Goal: Use online tool/utility: Use online tool/utility

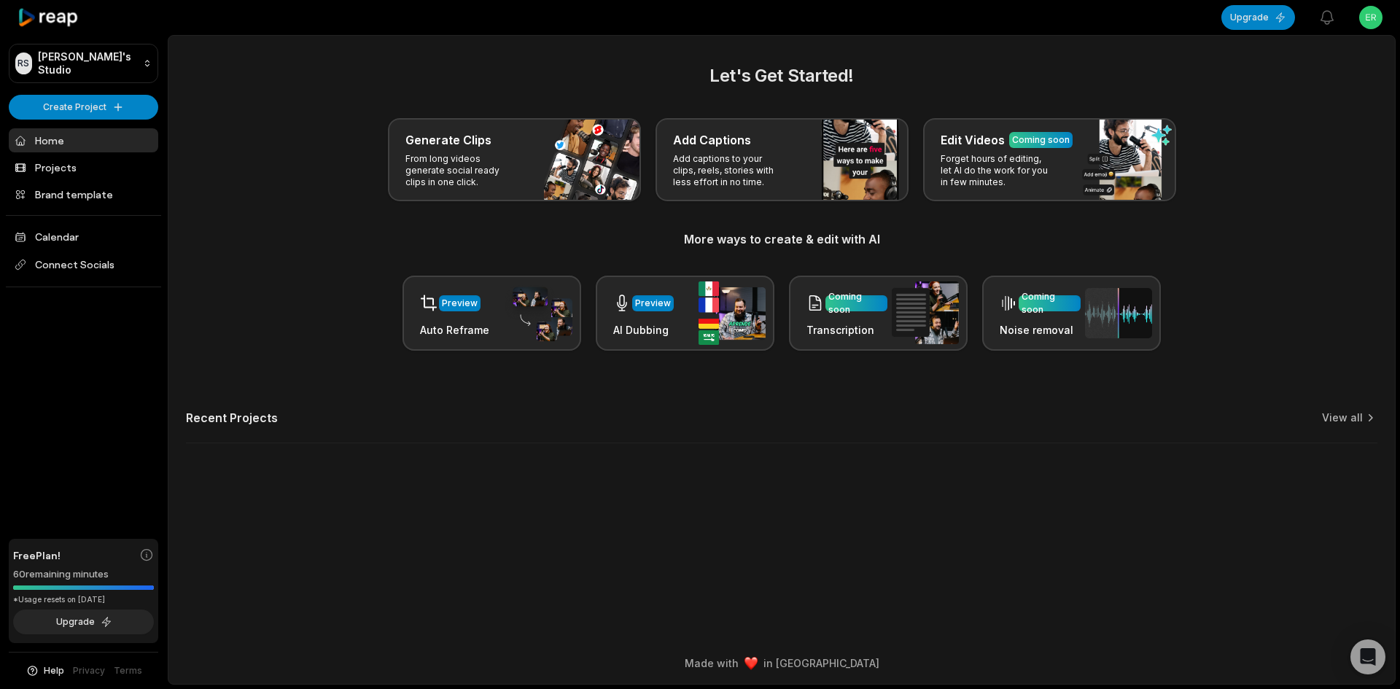
click at [1375, 12] on html "RS Raja's Studio Create Project Home Projects Brand template Calendar Connect S…" at bounding box center [700, 344] width 1400 height 689
drag, startPoint x: 1365, startPoint y: 60, endPoint x: 1254, endPoint y: 67, distance: 111.0
click at [1254, 67] on div "Raja erjan12mkr@buddyfly.top" at bounding box center [1318, 59] width 150 height 38
copy p "erjan12mkr@buddyfly.top"
click at [102, 110] on html "RS Raja's Studio Create Project Home Projects Brand template Calendar Connect S…" at bounding box center [700, 344] width 1400 height 689
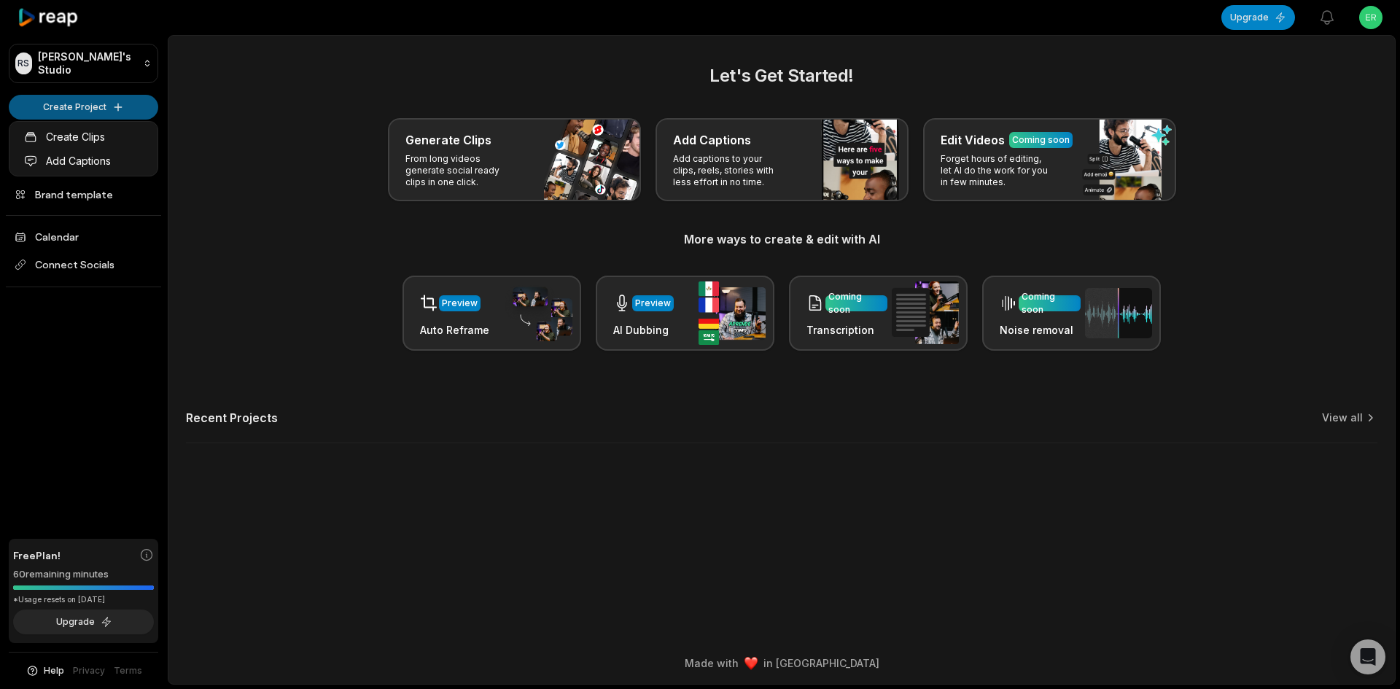
click at [87, 109] on html "RS Raja's Studio Create Project Home Projects Brand template Calendar Connect S…" at bounding box center [700, 344] width 1400 height 689
click at [85, 138] on link "Create Clips" at bounding box center [83, 137] width 142 height 24
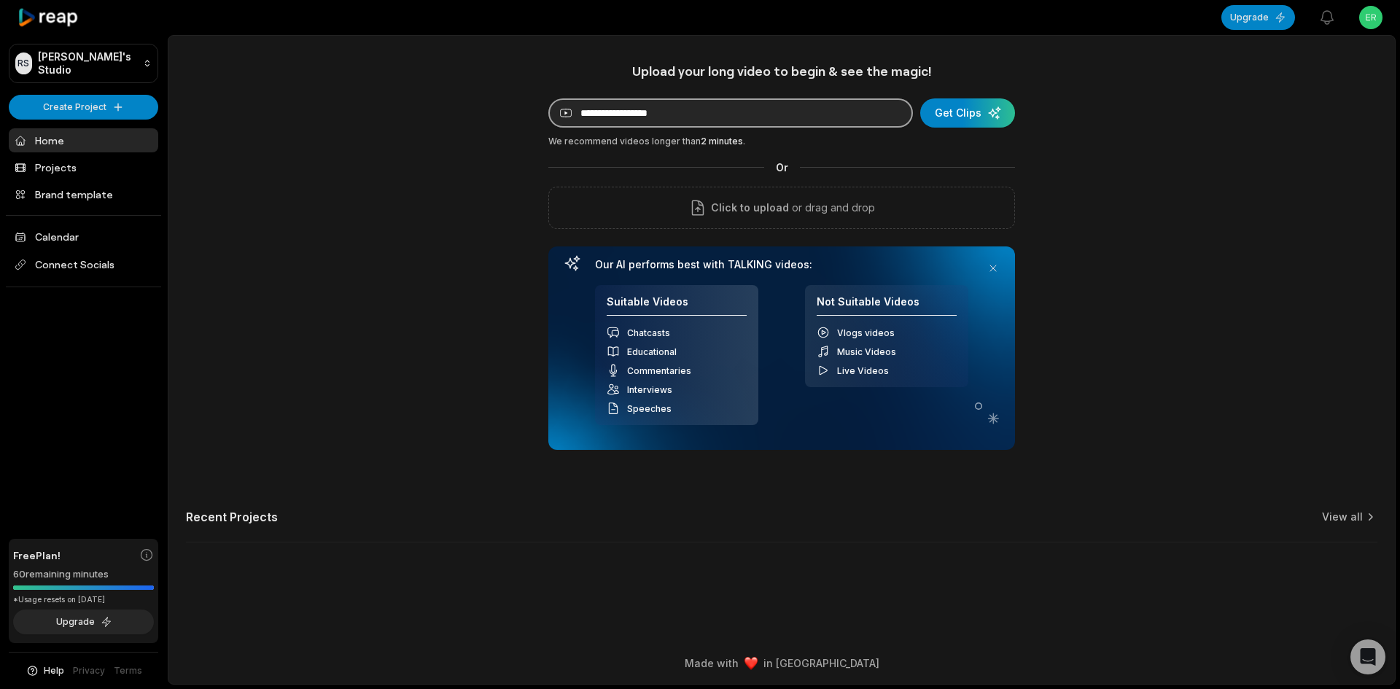
click at [659, 109] on input at bounding box center [730, 112] width 364 height 29
paste input "**********"
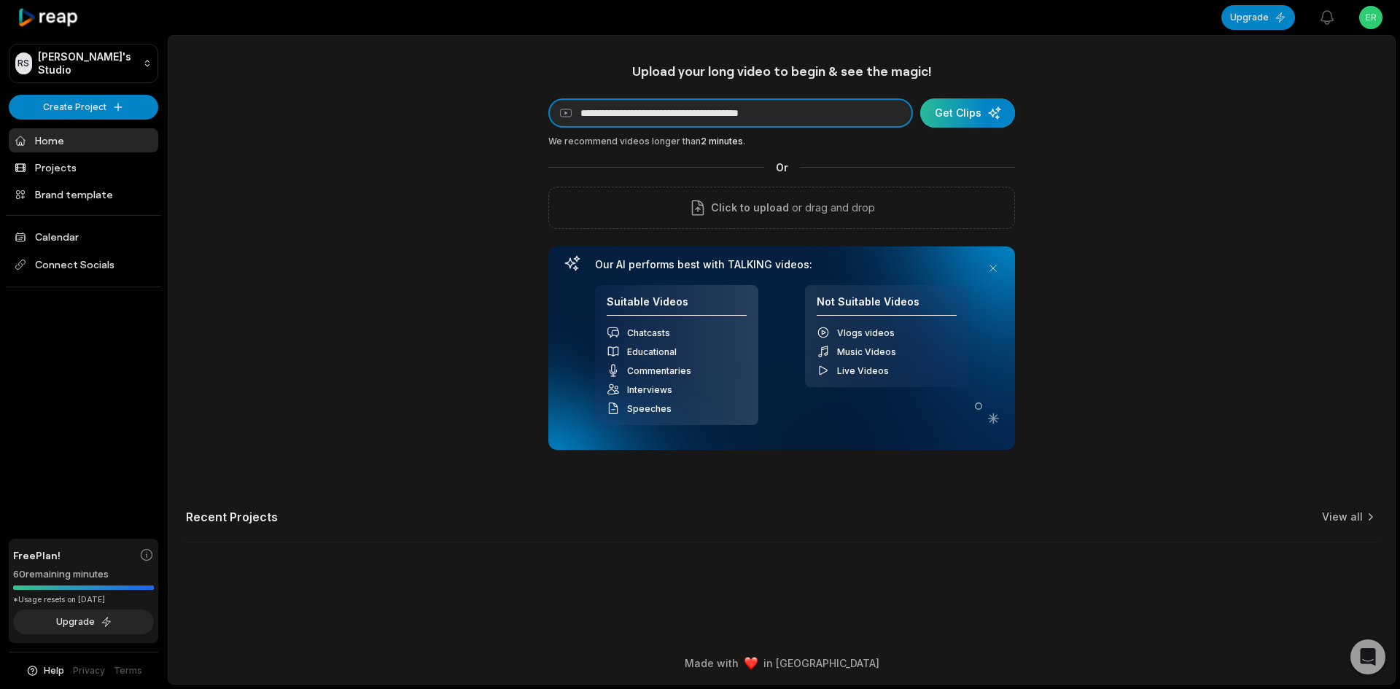
type input "**********"
click at [959, 104] on div "submit" at bounding box center [967, 112] width 95 height 29
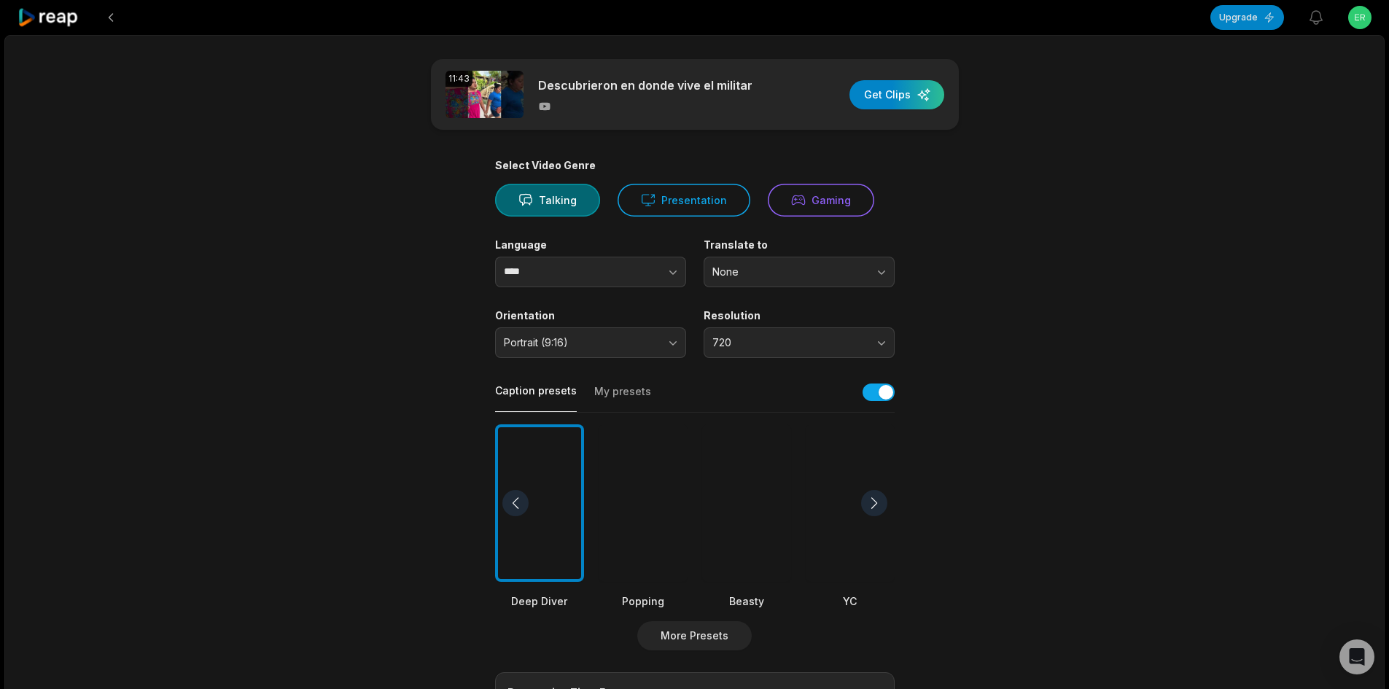
click at [827, 510] on div at bounding box center [849, 503] width 89 height 158
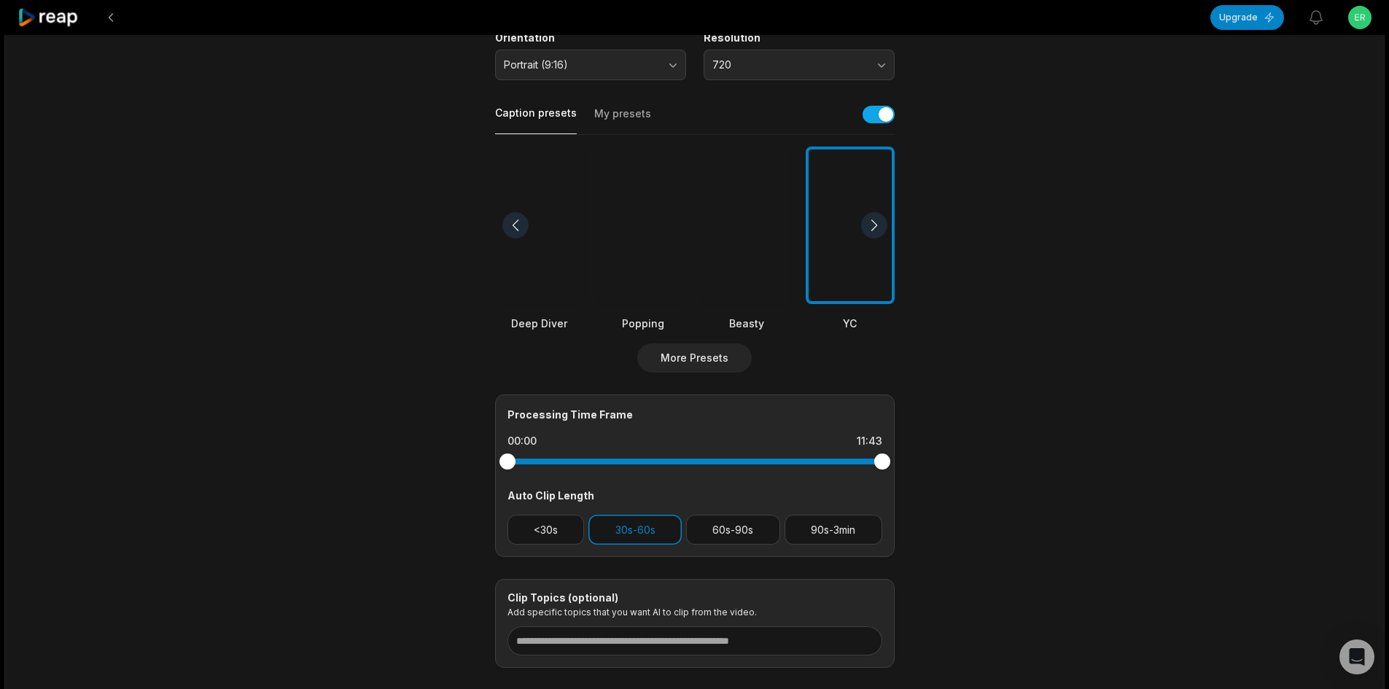
scroll to position [292, 0]
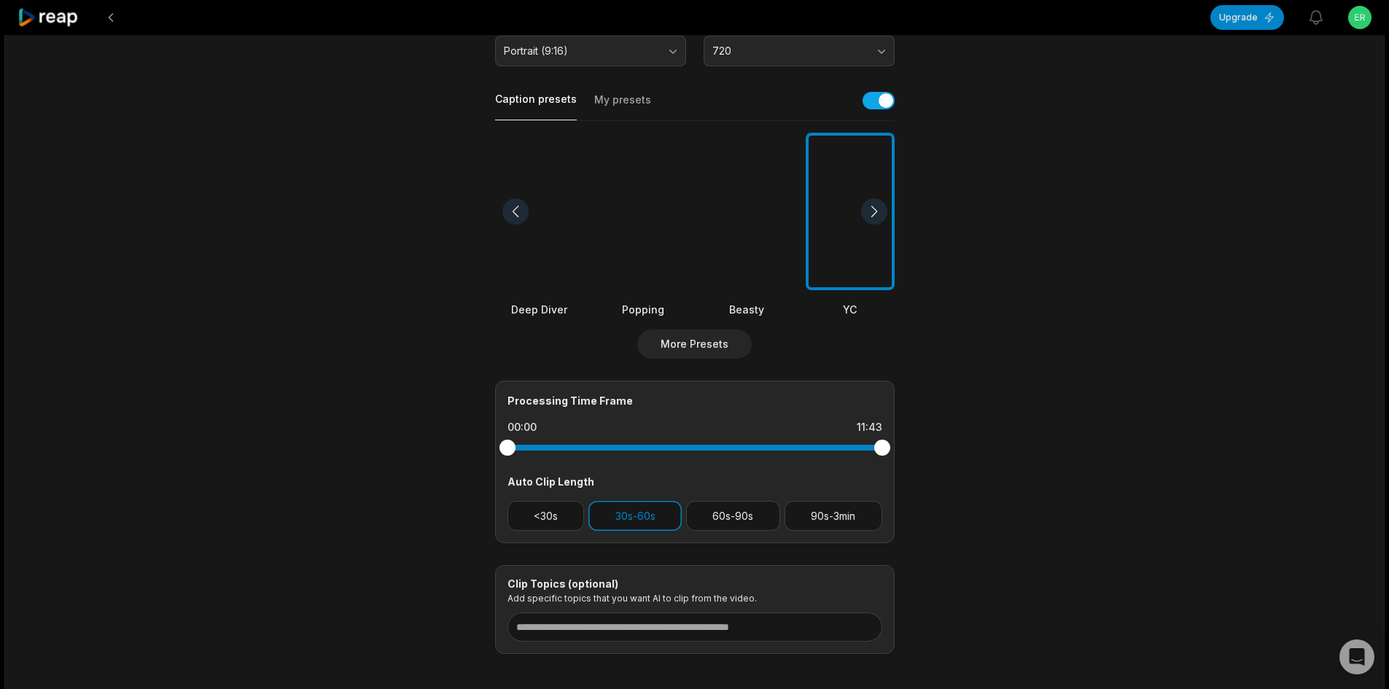
click at [752, 215] on div at bounding box center [746, 212] width 89 height 158
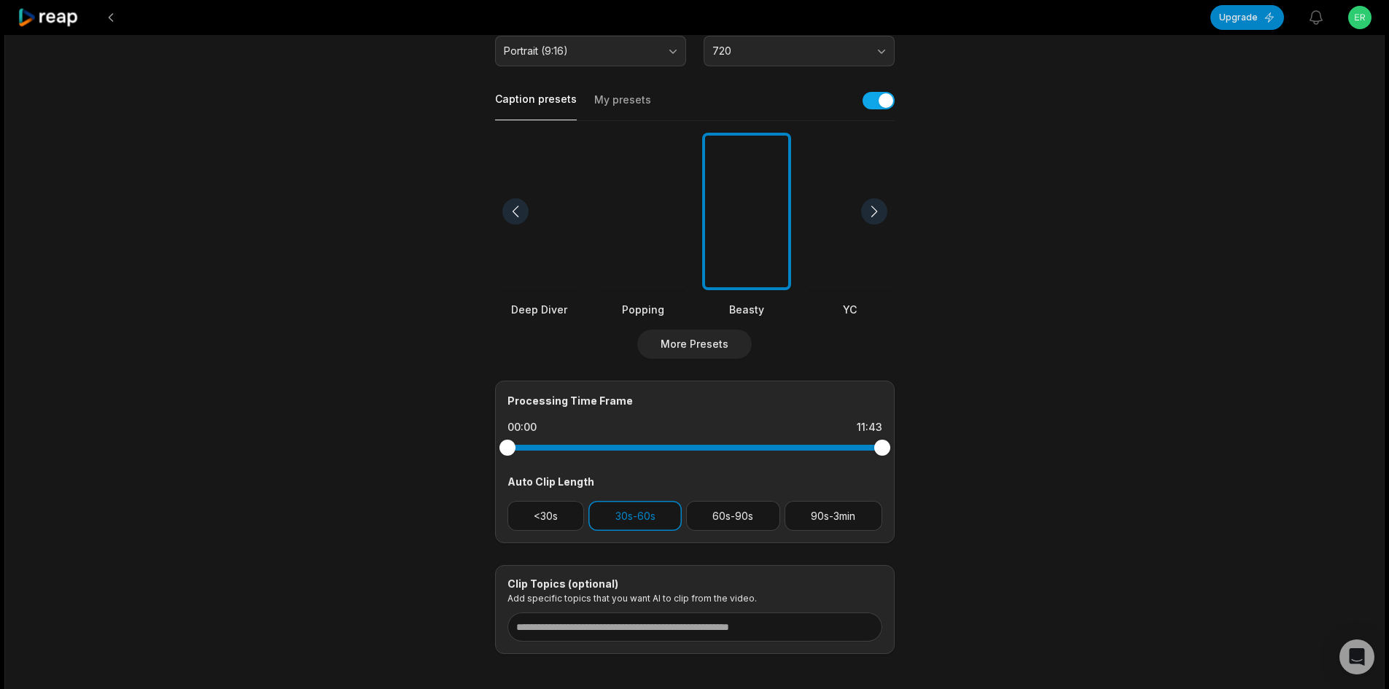
click at [819, 497] on div "Processing Time Frame 00:00 11:43 Auto Clip Length <30s 30s-60s 60s-90s 90s-3min" at bounding box center [694, 461] width 399 height 163
click at [819, 516] on button "90s-3min" at bounding box center [833, 516] width 98 height 30
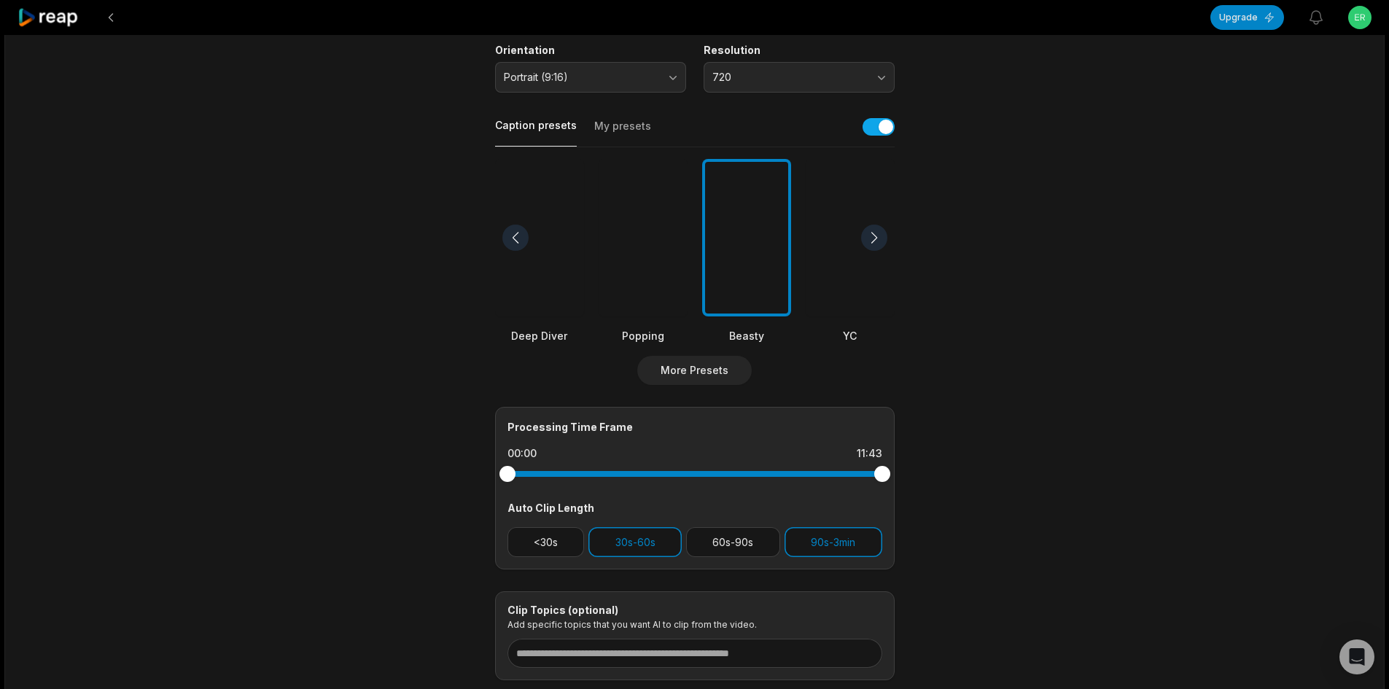
scroll to position [219, 0]
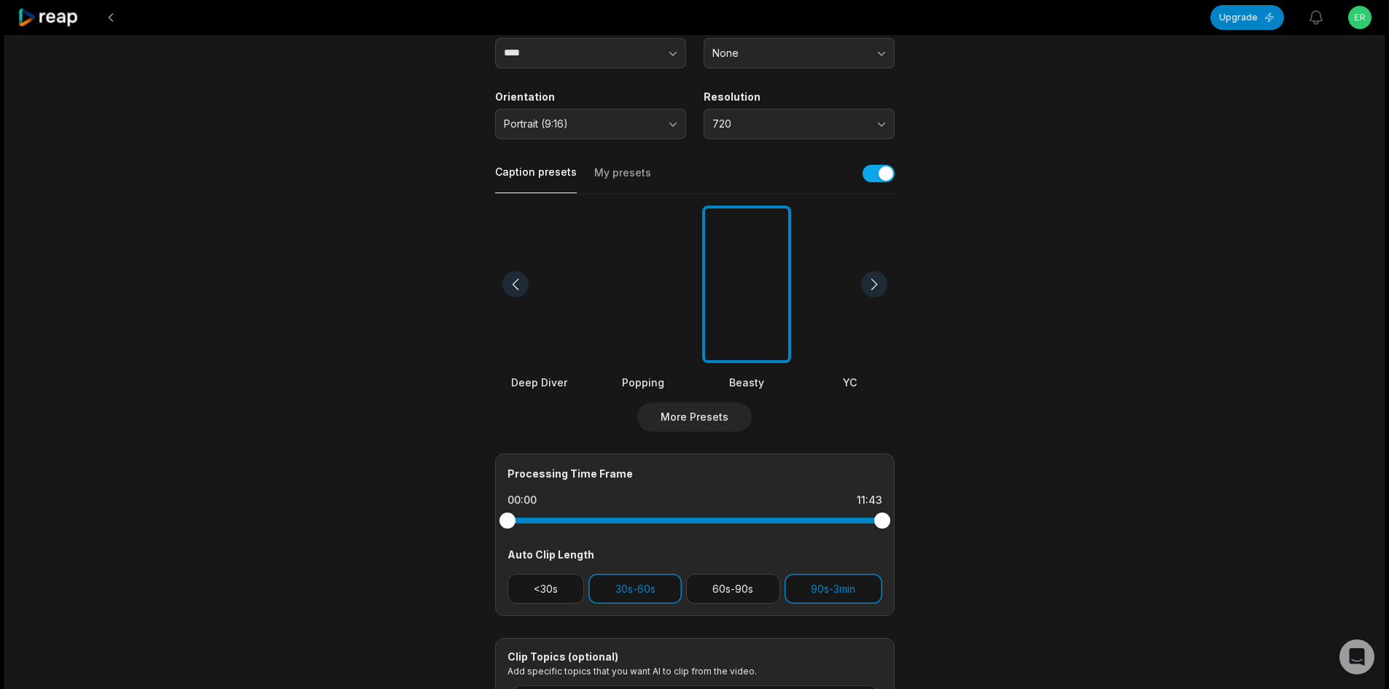
click at [632, 605] on div "Processing Time Frame 00:00 11:43 Auto Clip Length <30s 30s-60s 60s-90s 90s-3min" at bounding box center [694, 534] width 399 height 163
click at [633, 595] on button "30s-60s" at bounding box center [634, 589] width 93 height 30
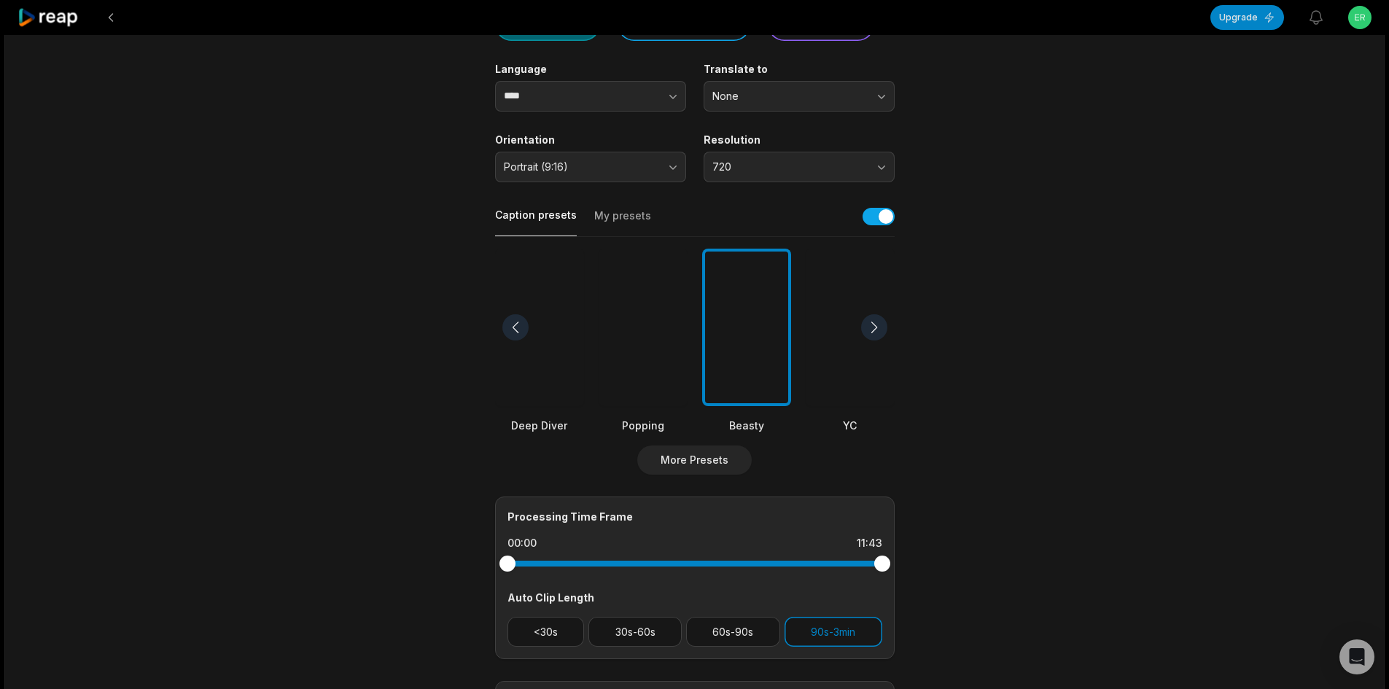
scroll to position [0, 0]
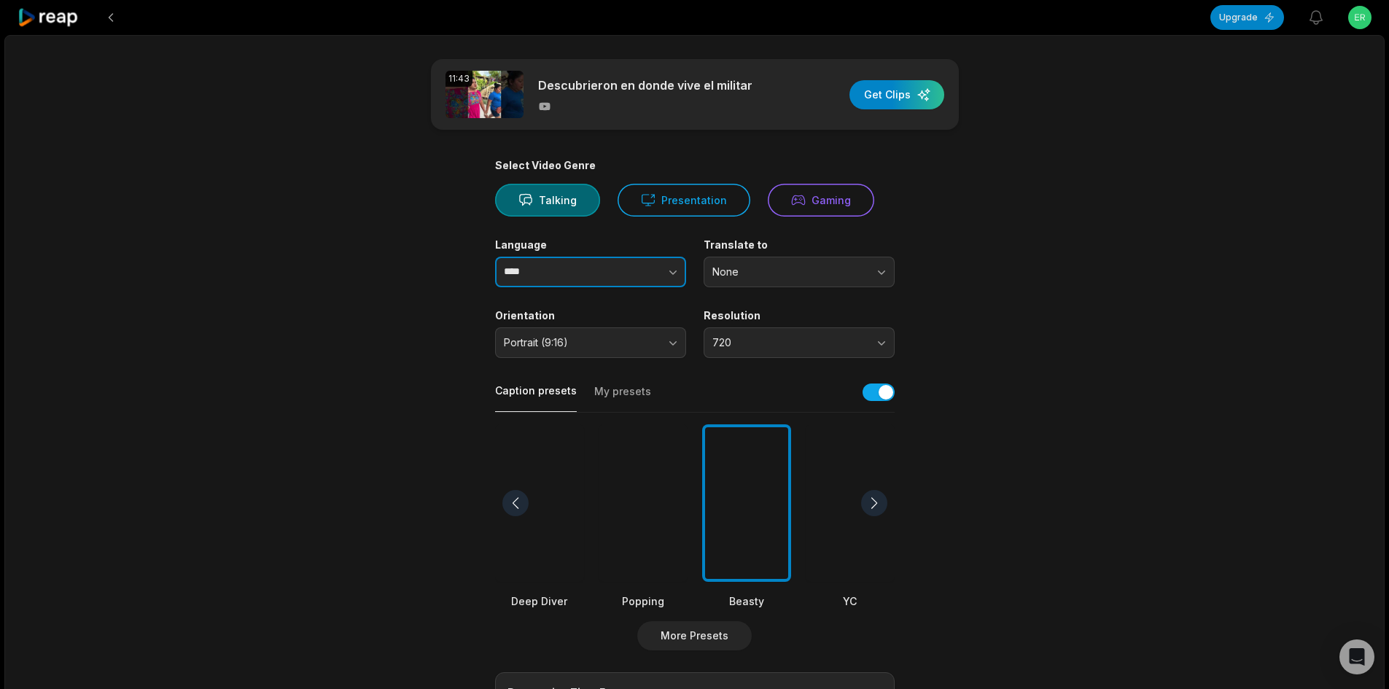
click at [597, 265] on input "****" at bounding box center [590, 272] width 191 height 31
click at [629, 270] on button "button" at bounding box center [643, 272] width 83 height 31
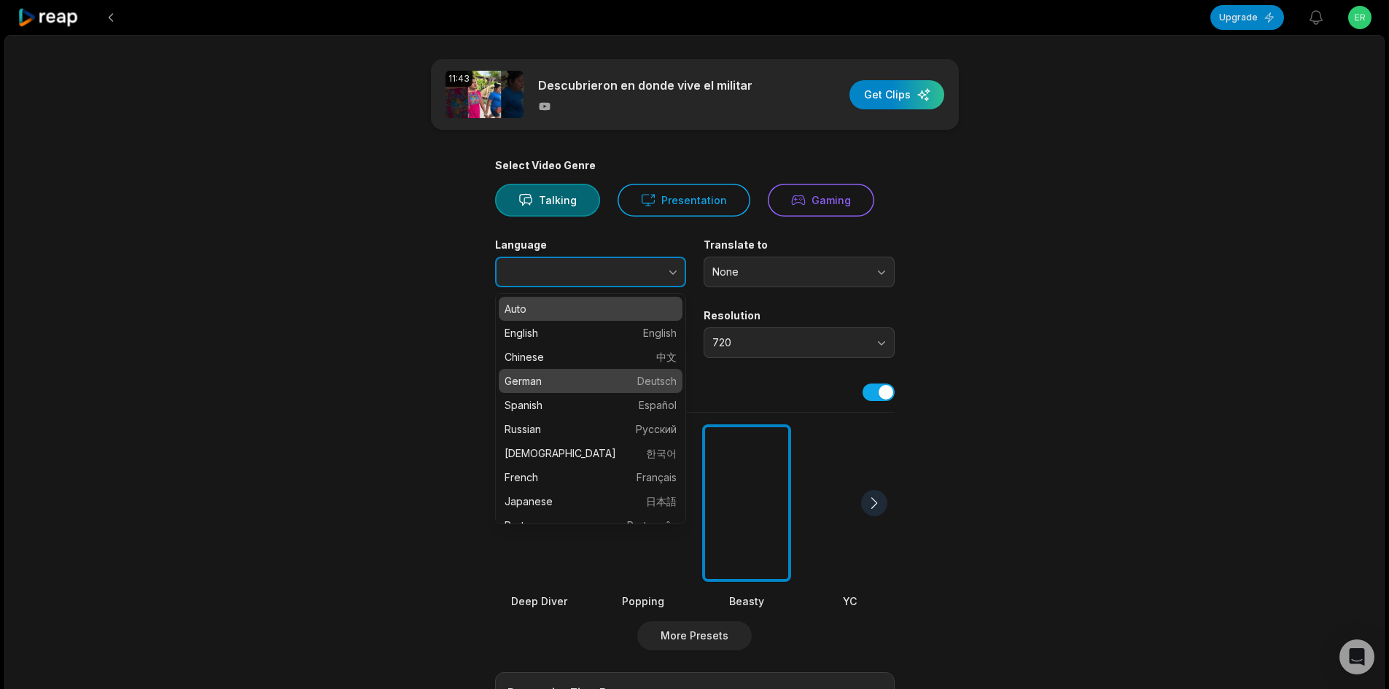
type input "*******"
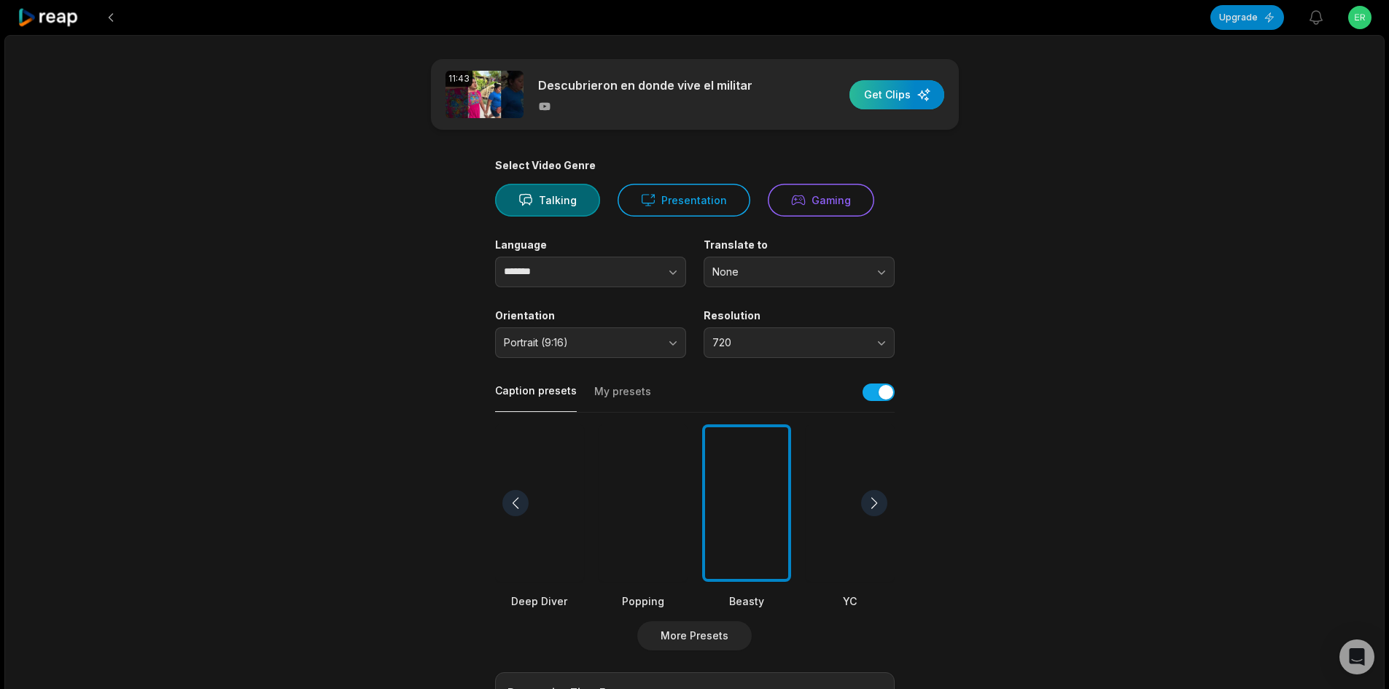
click at [870, 95] on div "button" at bounding box center [896, 94] width 95 height 29
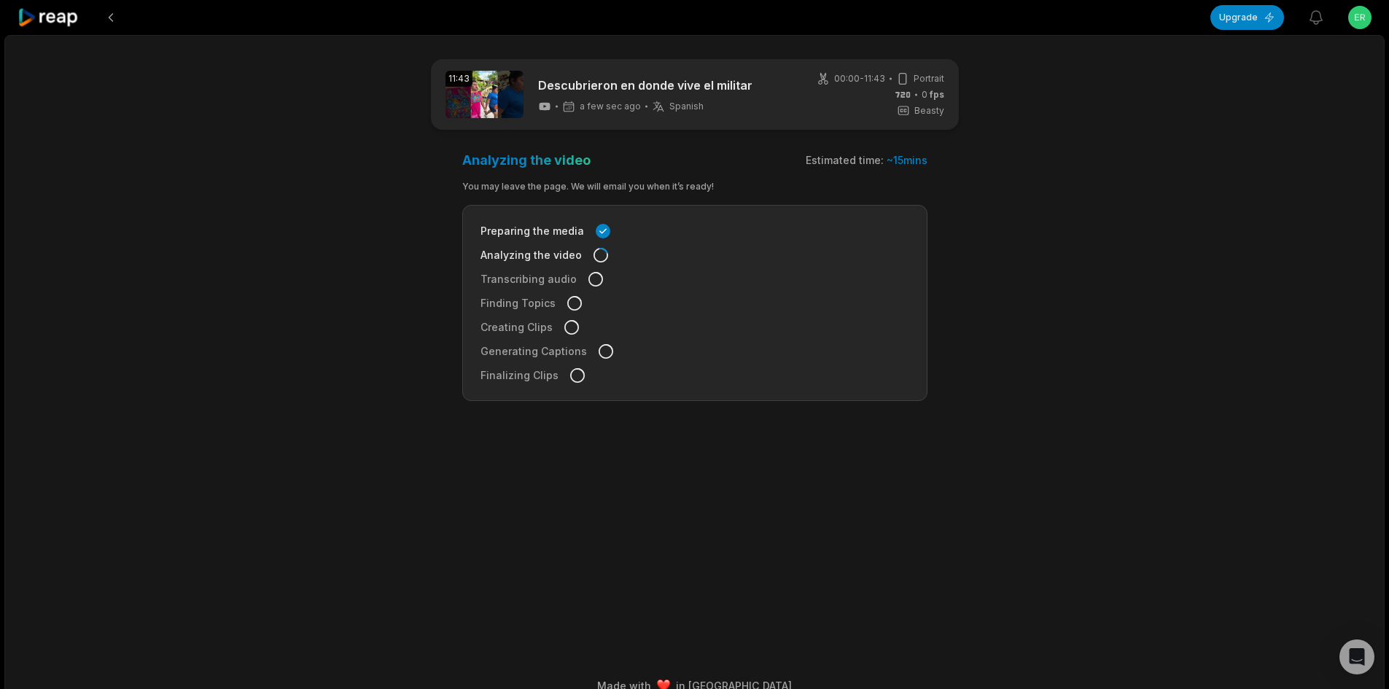
click at [56, 18] on icon at bounding box center [48, 18] width 62 height 20
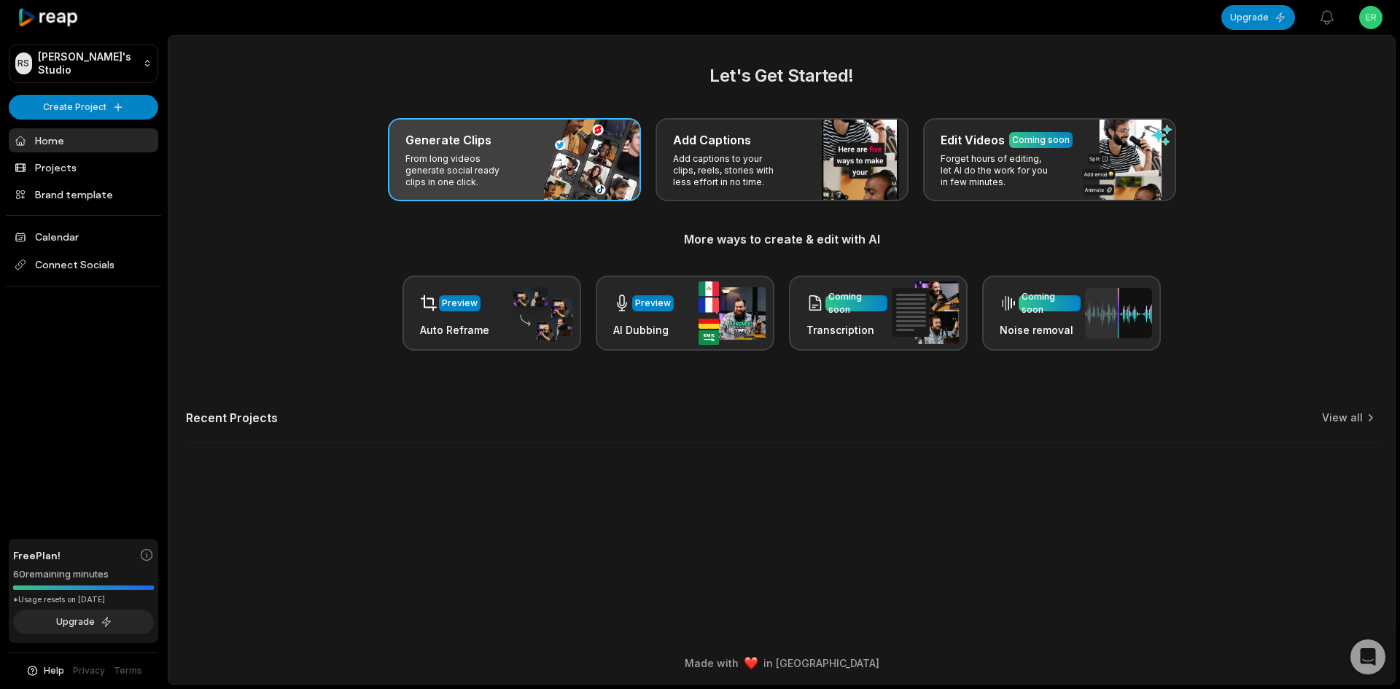
drag, startPoint x: 472, startPoint y: 155, endPoint x: 481, endPoint y: 157, distance: 9.7
click at [472, 154] on p "From long videos generate social ready clips in one click." at bounding box center [461, 170] width 113 height 35
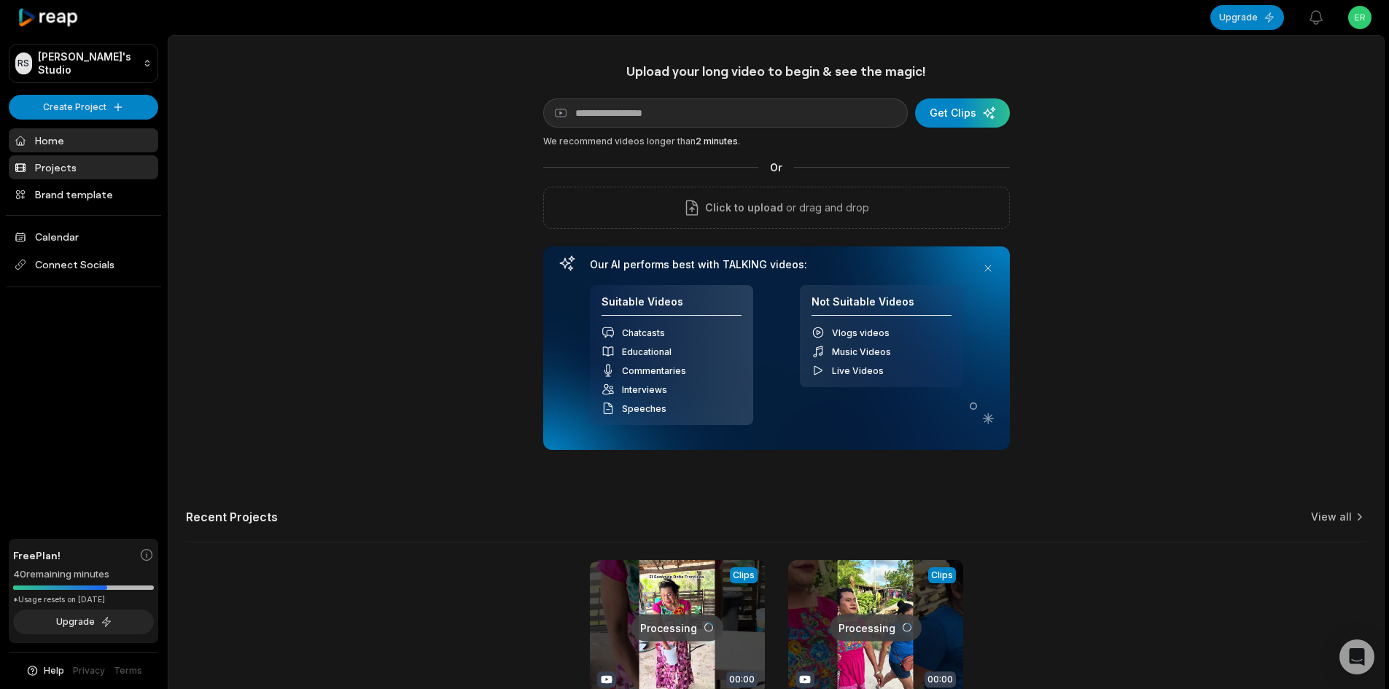
click at [47, 169] on link "Projects" at bounding box center [83, 167] width 149 height 24
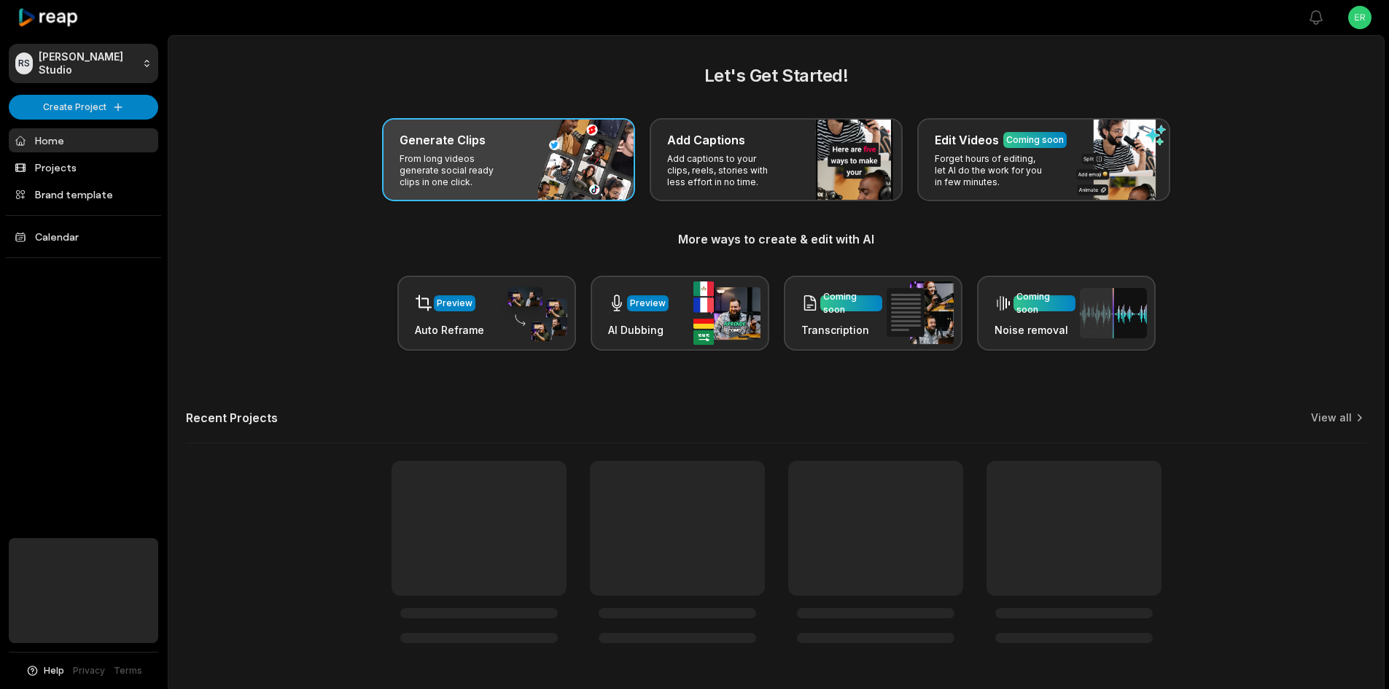
click at [442, 124] on div "Generate Clips From long videos generate social ready clips in one click." at bounding box center [508, 159] width 253 height 83
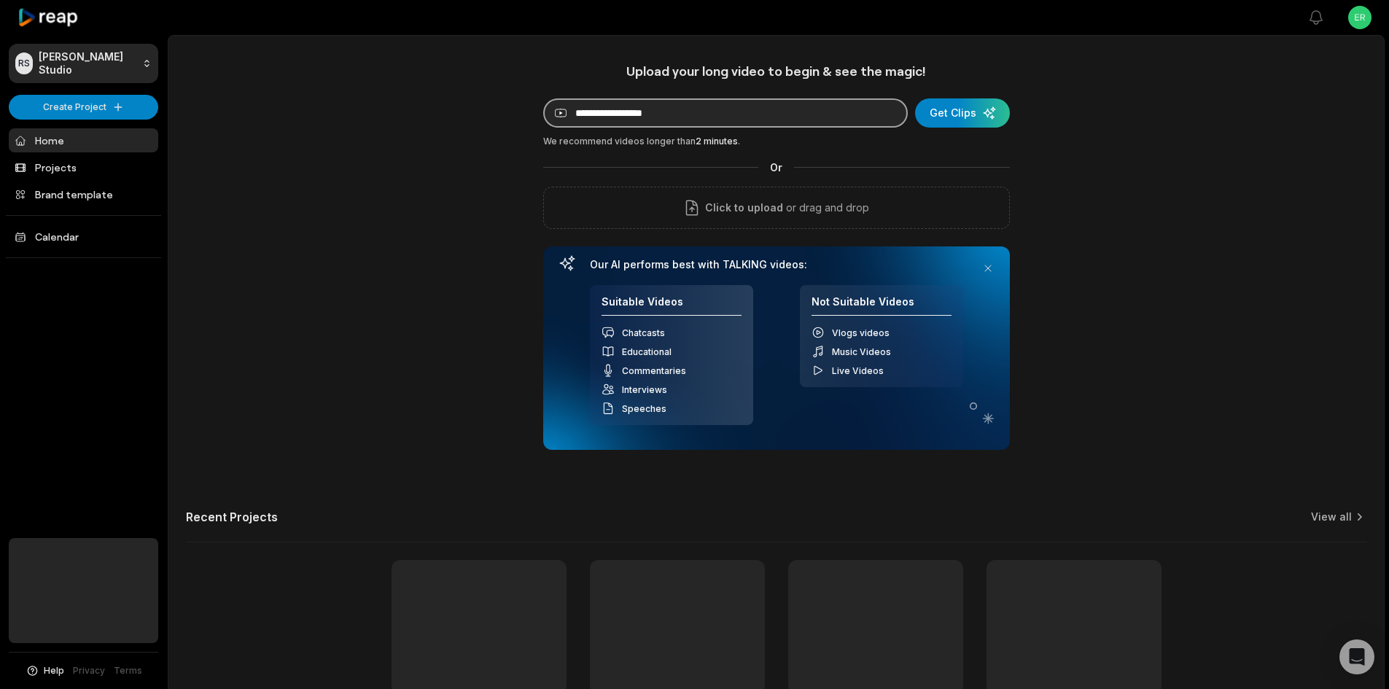
click at [624, 114] on input at bounding box center [725, 112] width 364 height 29
paste input "**********"
type input "**********"
click at [953, 115] on div "submit" at bounding box center [962, 112] width 95 height 29
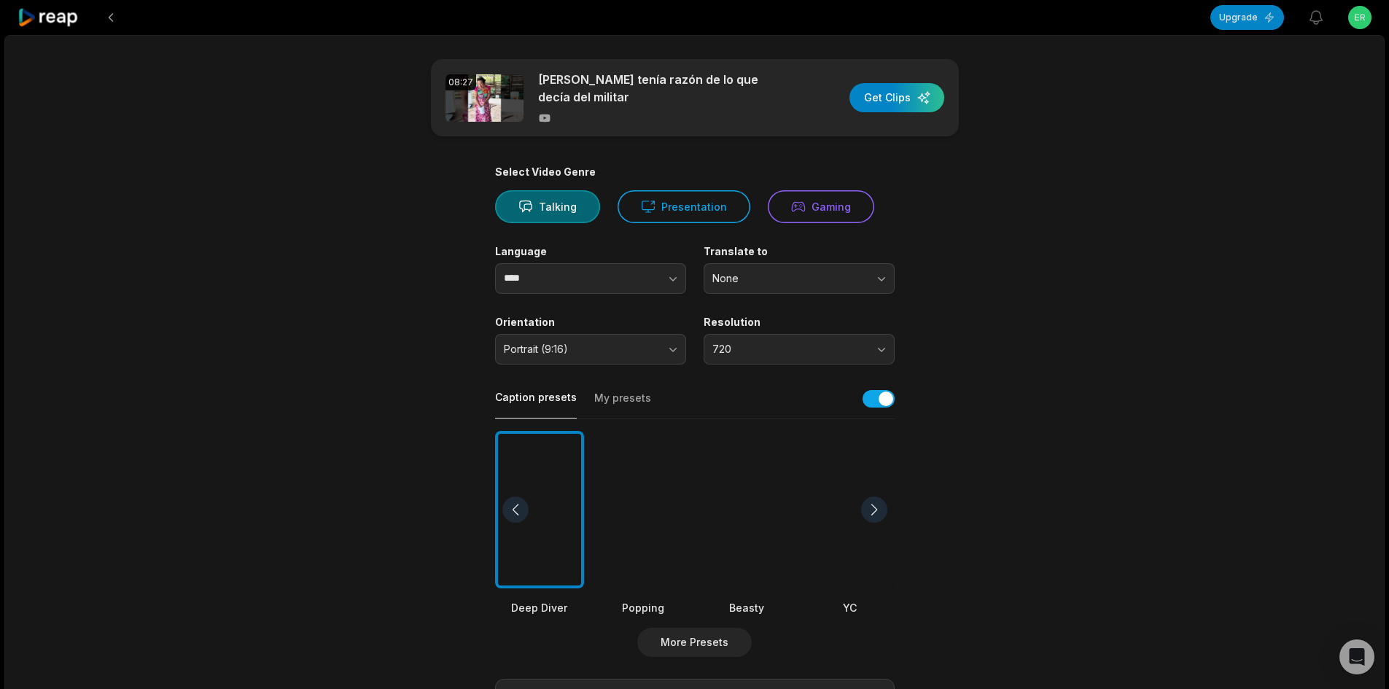
click at [837, 515] on div at bounding box center [849, 510] width 89 height 158
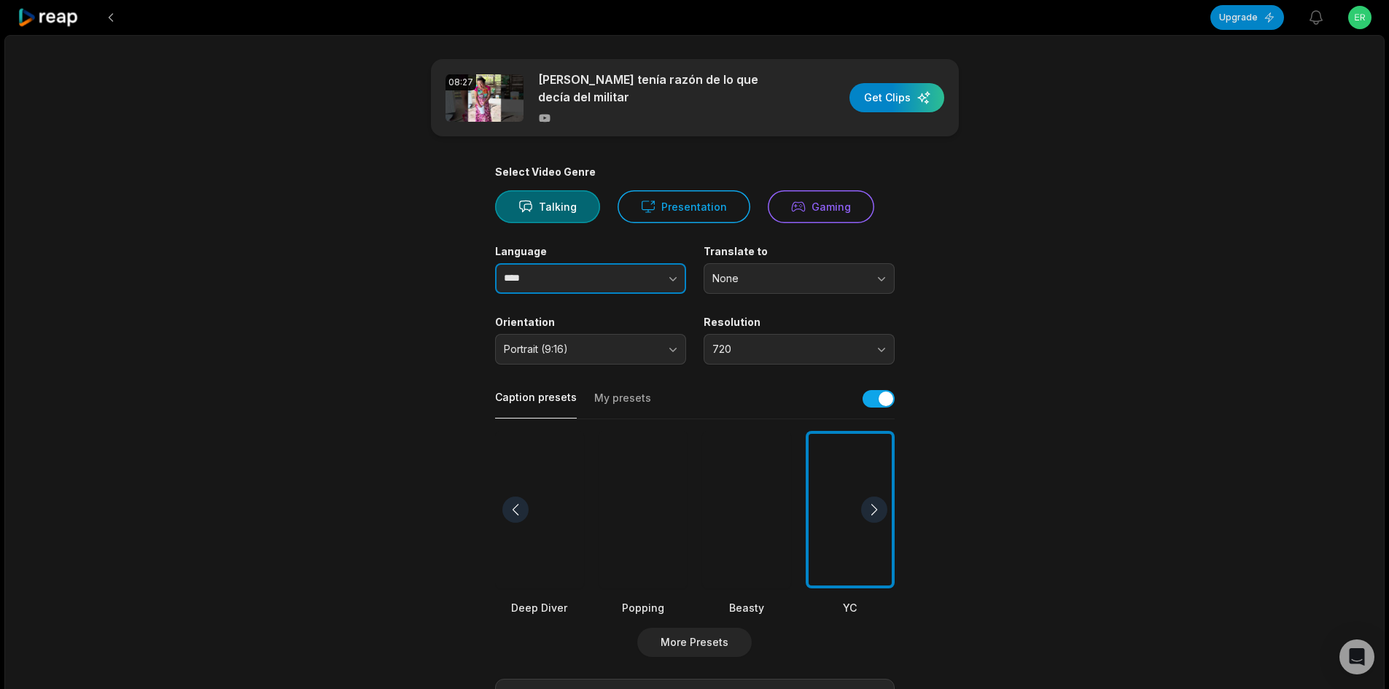
click at [617, 278] on button "button" at bounding box center [643, 278] width 83 height 31
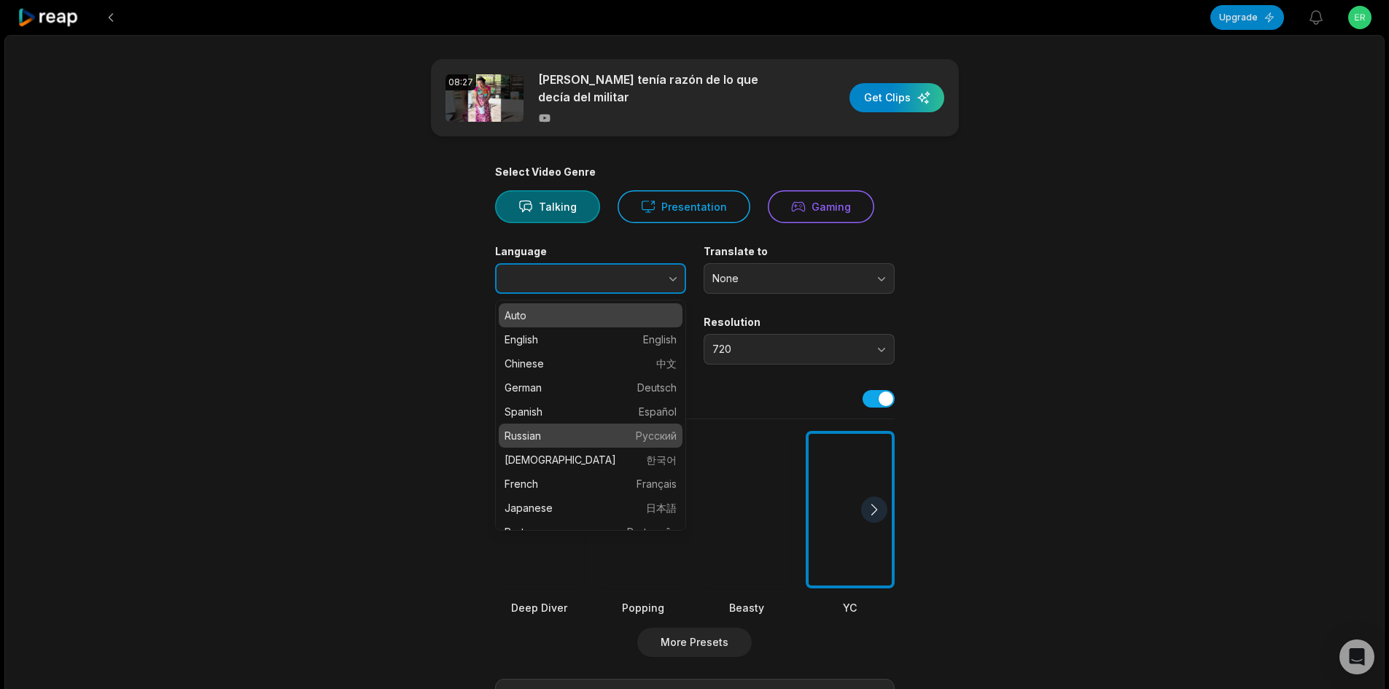
type input "*******"
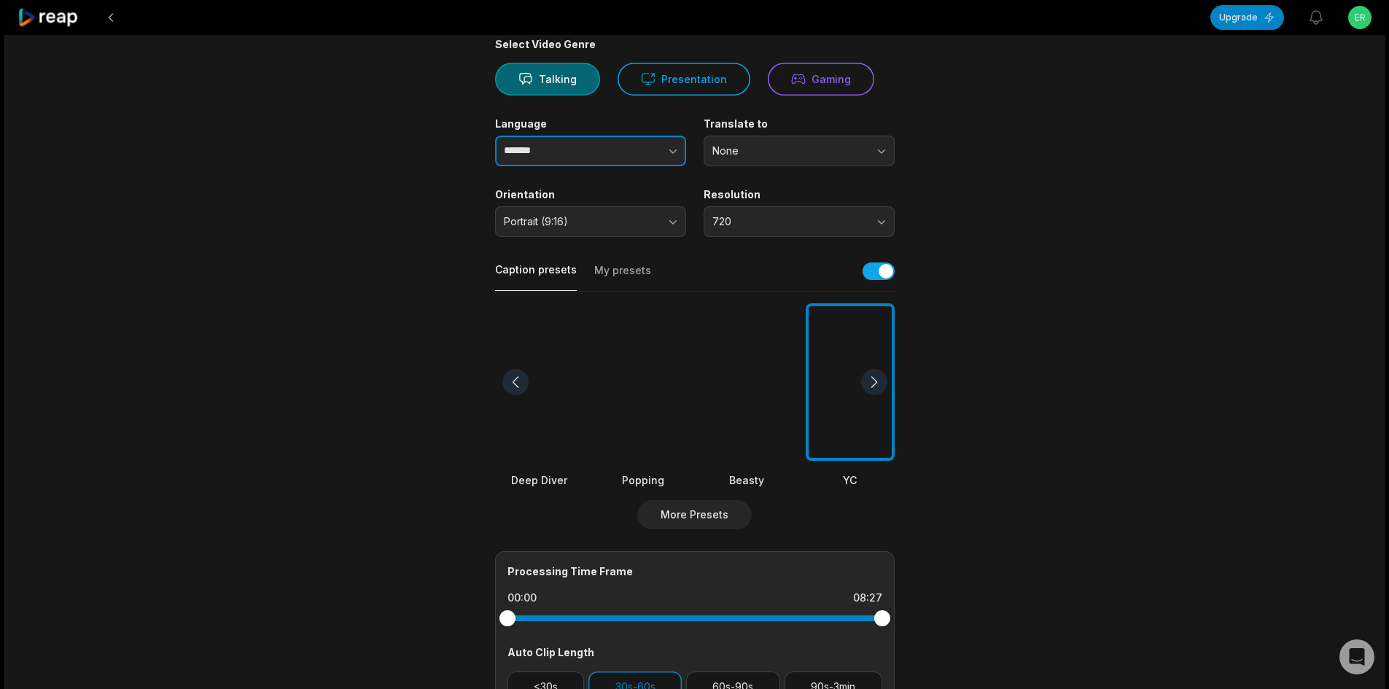
scroll to position [146, 0]
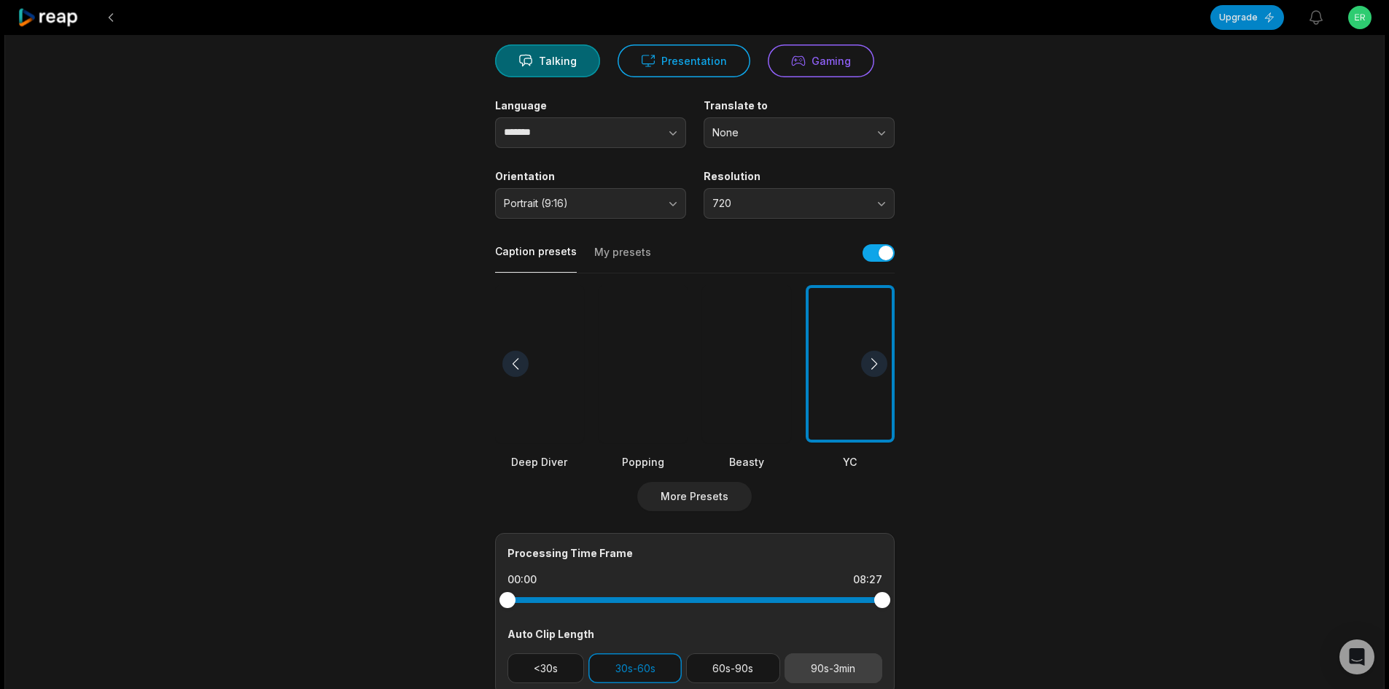
click at [815, 668] on button "90s-3min" at bounding box center [833, 668] width 98 height 30
click at [649, 673] on button "30s-60s" at bounding box center [634, 668] width 93 height 30
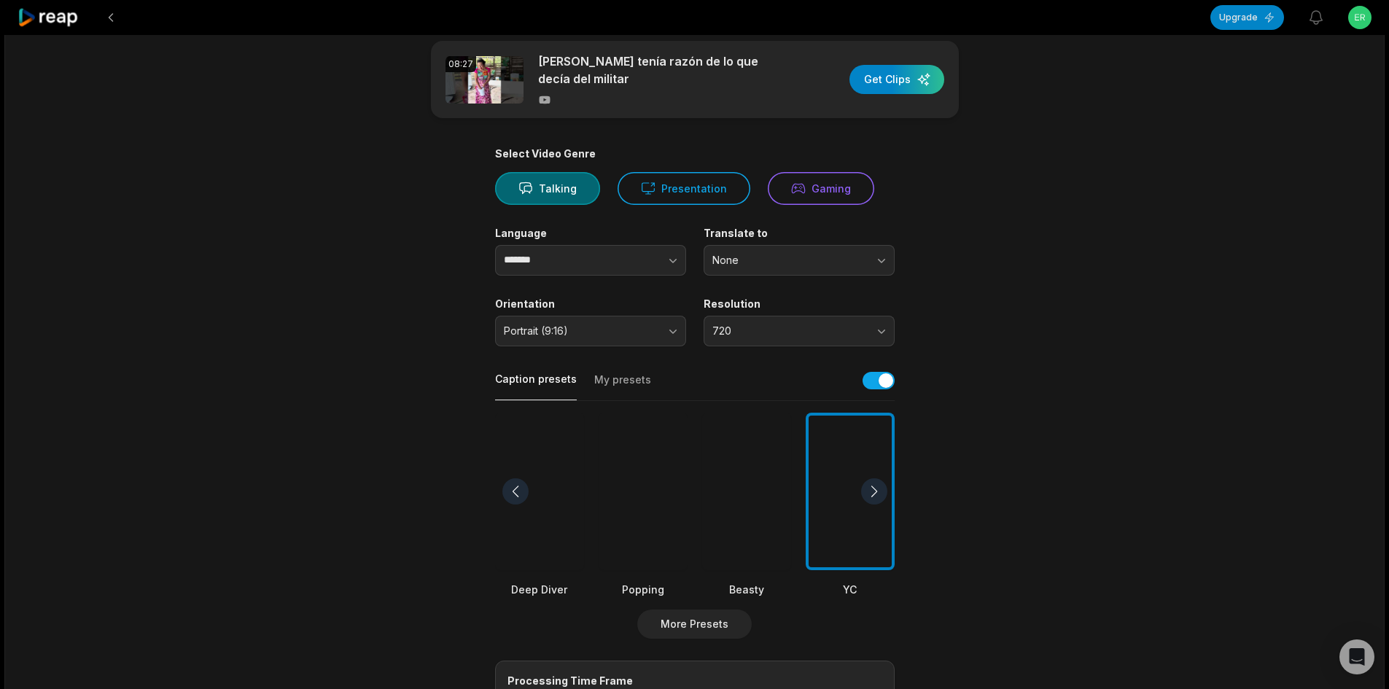
scroll to position [0, 0]
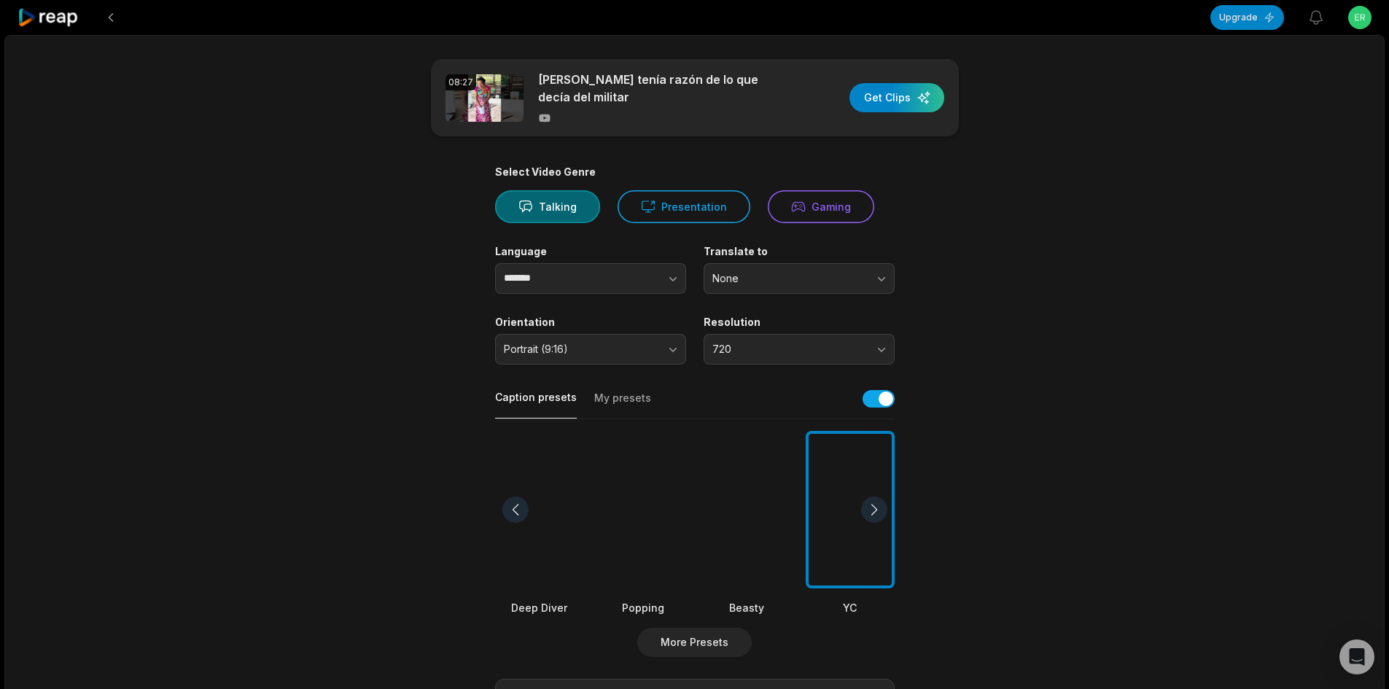
drag, startPoint x: 886, startPoint y: 100, endPoint x: 964, endPoint y: 257, distance: 175.4
click at [964, 257] on main "08:27 Doña ceci tenía razón de lo que decía del militar Get Clips Select Video …" at bounding box center [695, 505] width 706 height 893
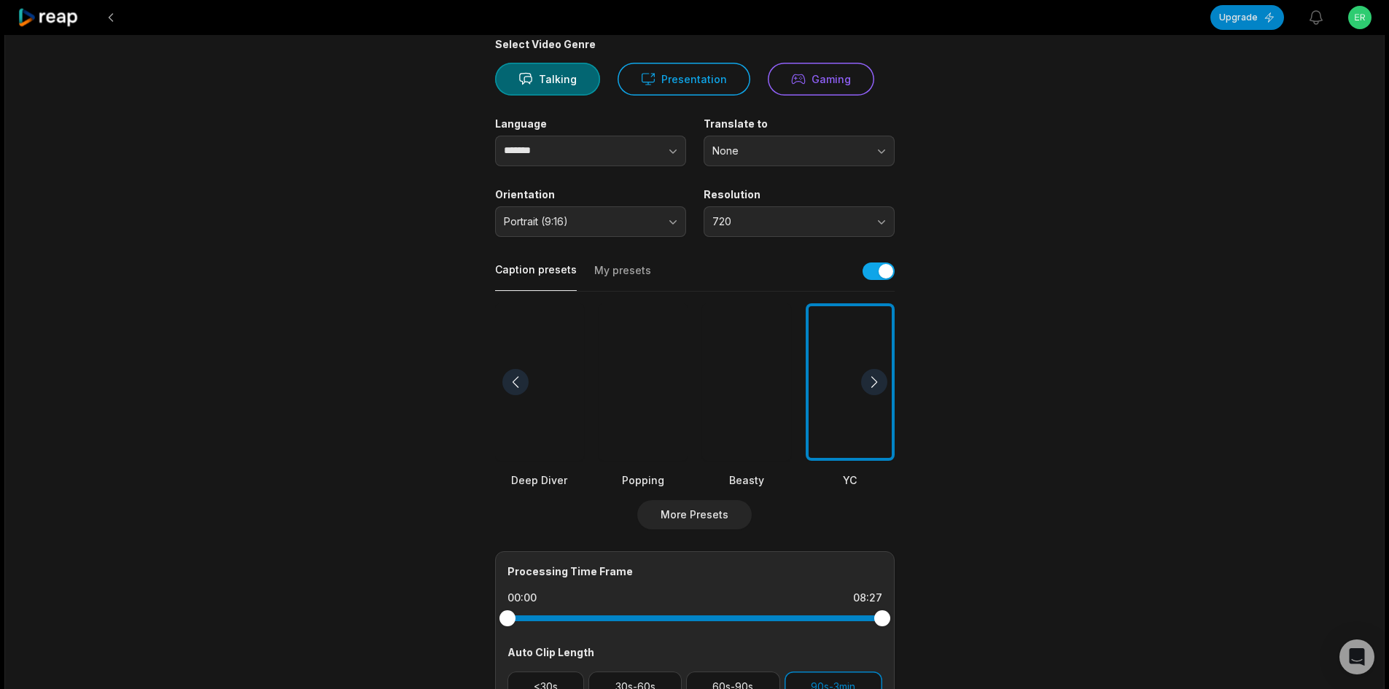
scroll to position [146, 0]
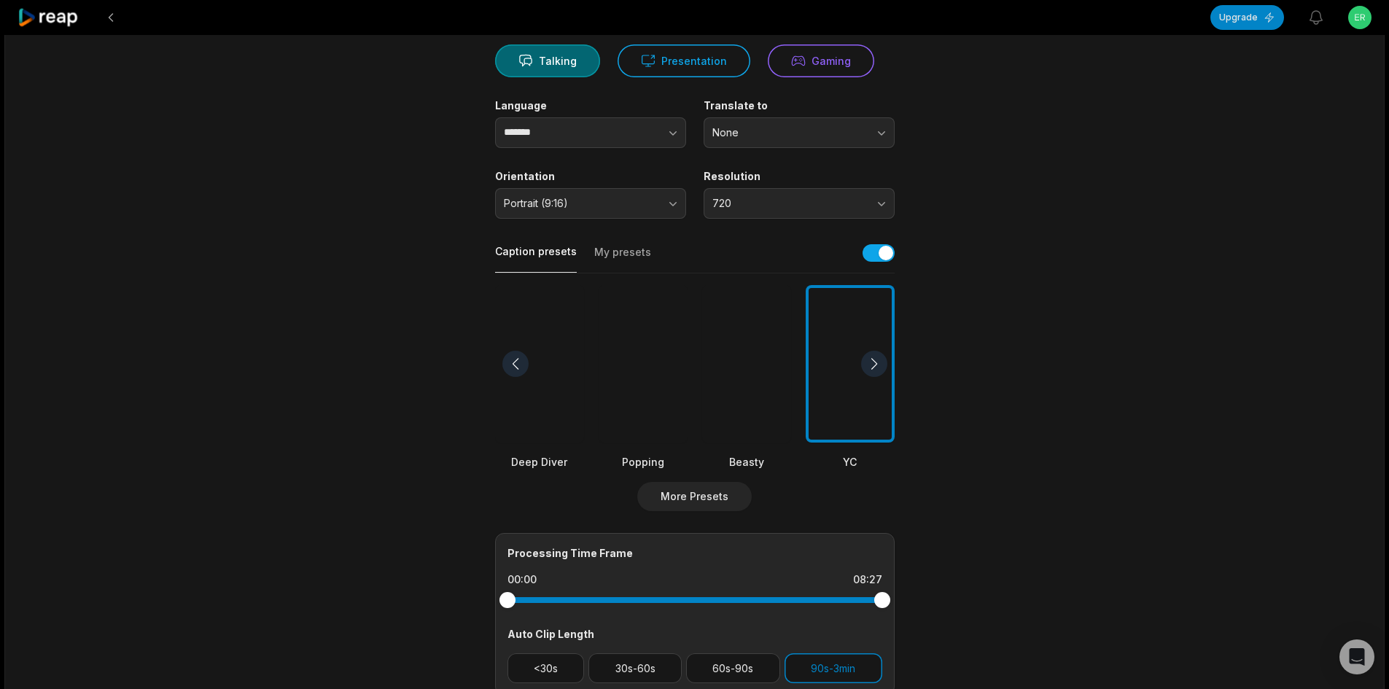
click at [741, 378] on div at bounding box center [746, 364] width 89 height 158
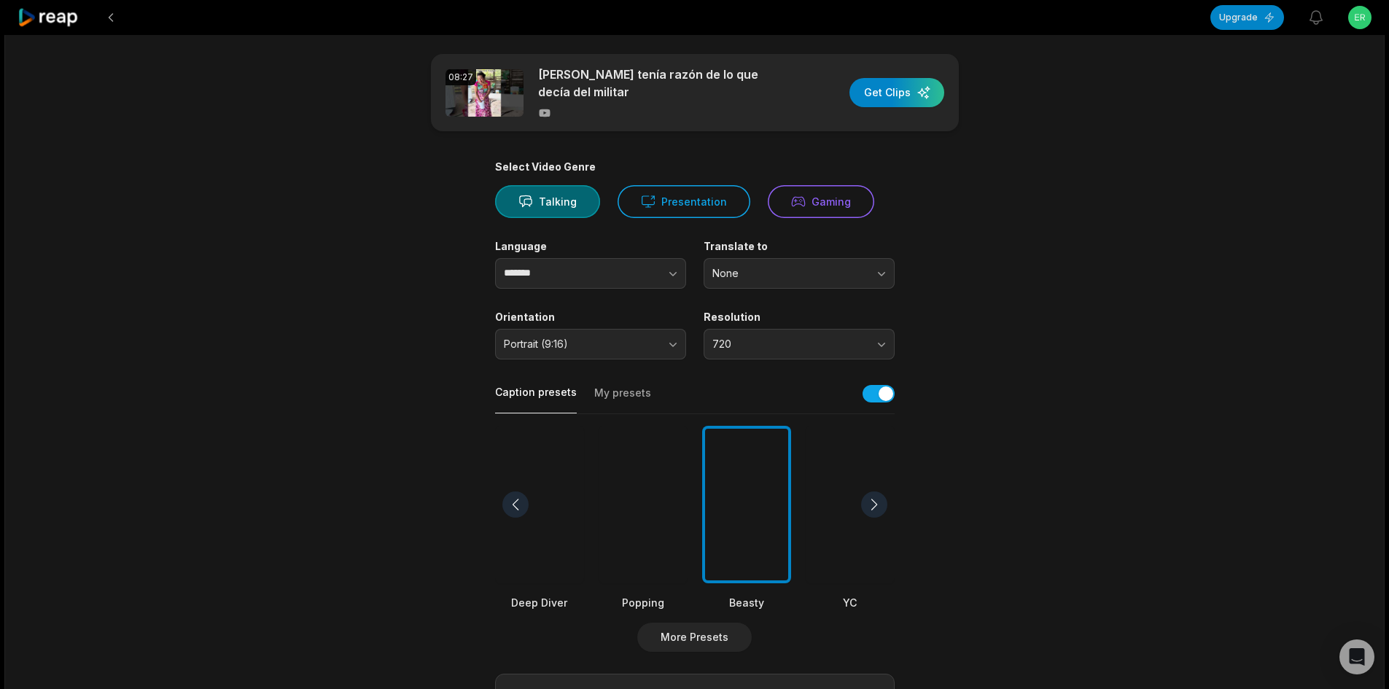
scroll to position [0, 0]
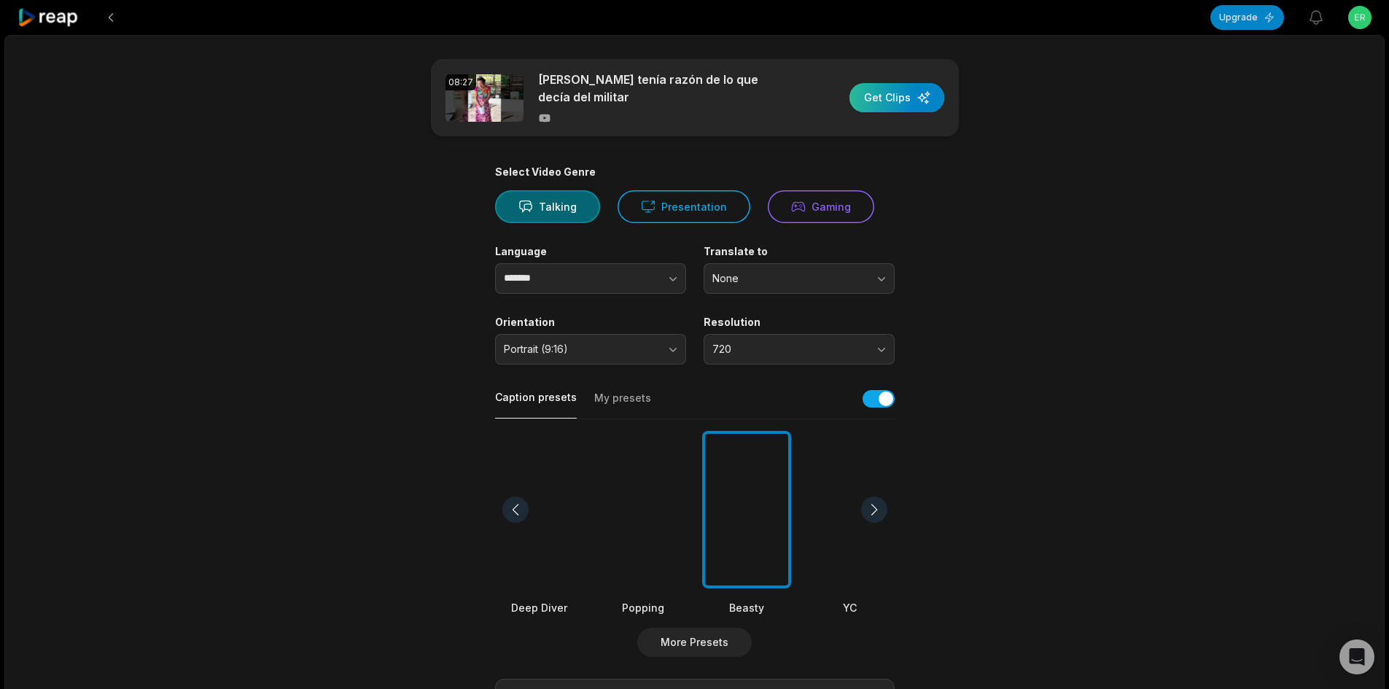
click at [894, 102] on div "button" at bounding box center [896, 97] width 95 height 29
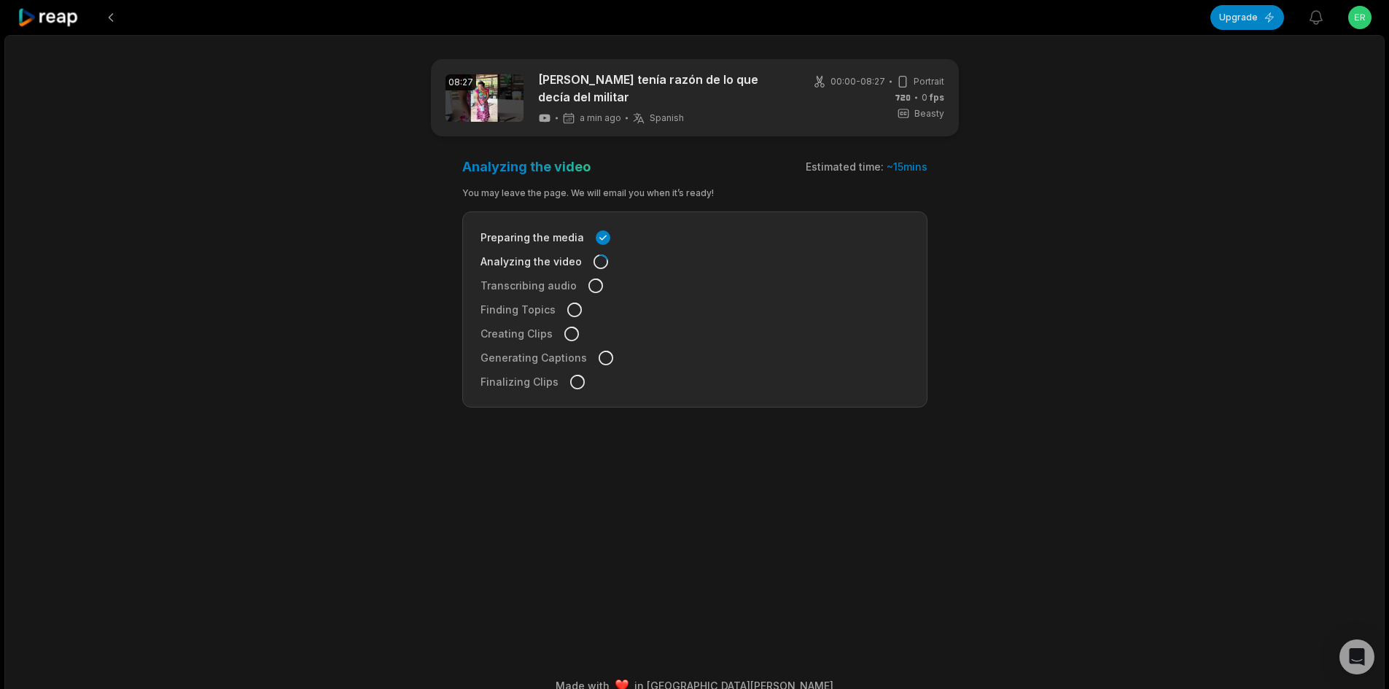
click at [52, 15] on icon at bounding box center [48, 18] width 62 height 20
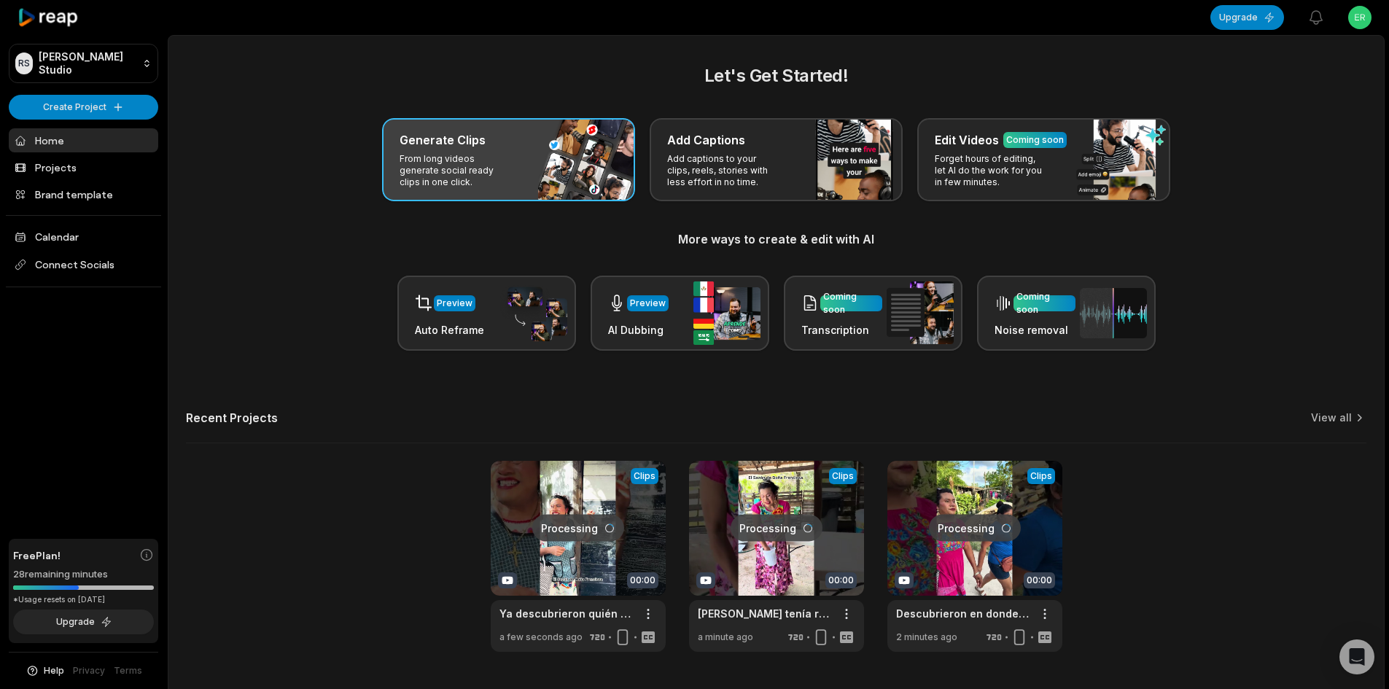
click at [481, 186] on p "From long videos generate social ready clips in one click." at bounding box center [455, 170] width 113 height 35
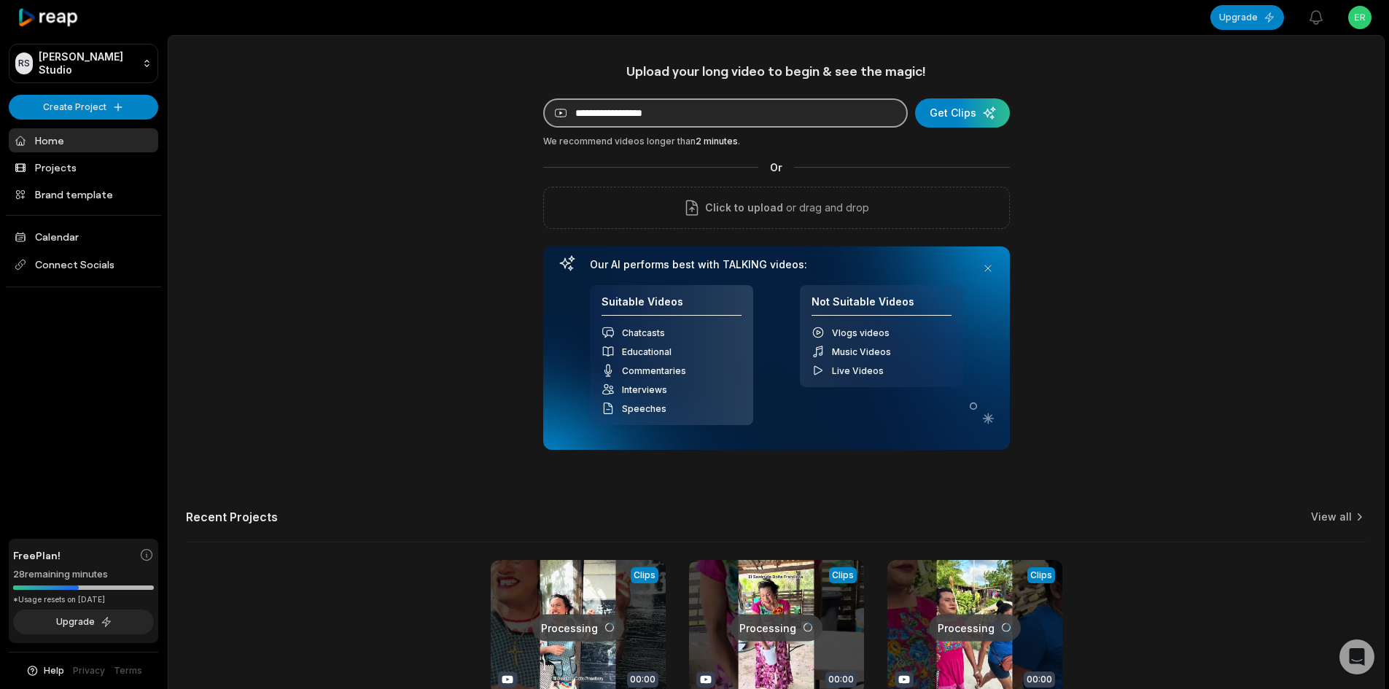
click at [681, 118] on input at bounding box center [725, 112] width 364 height 29
paste input "**********"
type input "**********"
click at [947, 115] on div "submit" at bounding box center [962, 112] width 95 height 29
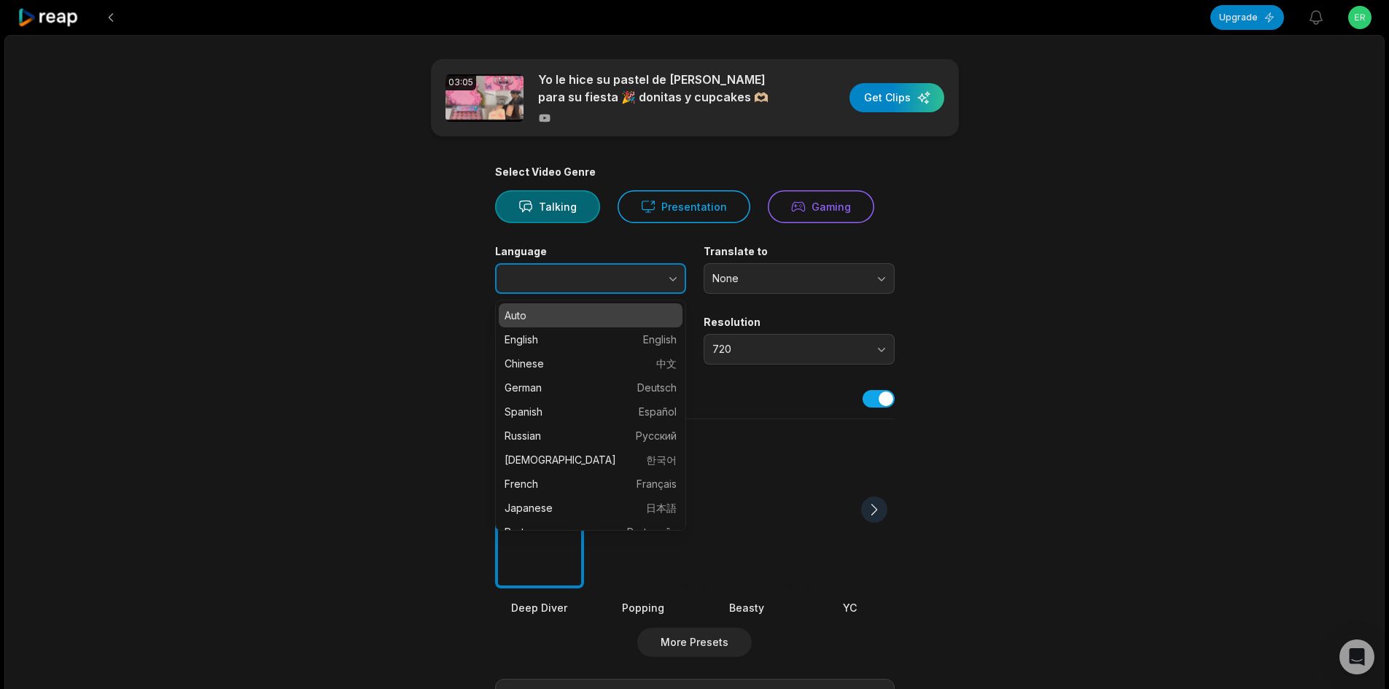
click at [641, 281] on button "button" at bounding box center [643, 278] width 83 height 31
type input "*******"
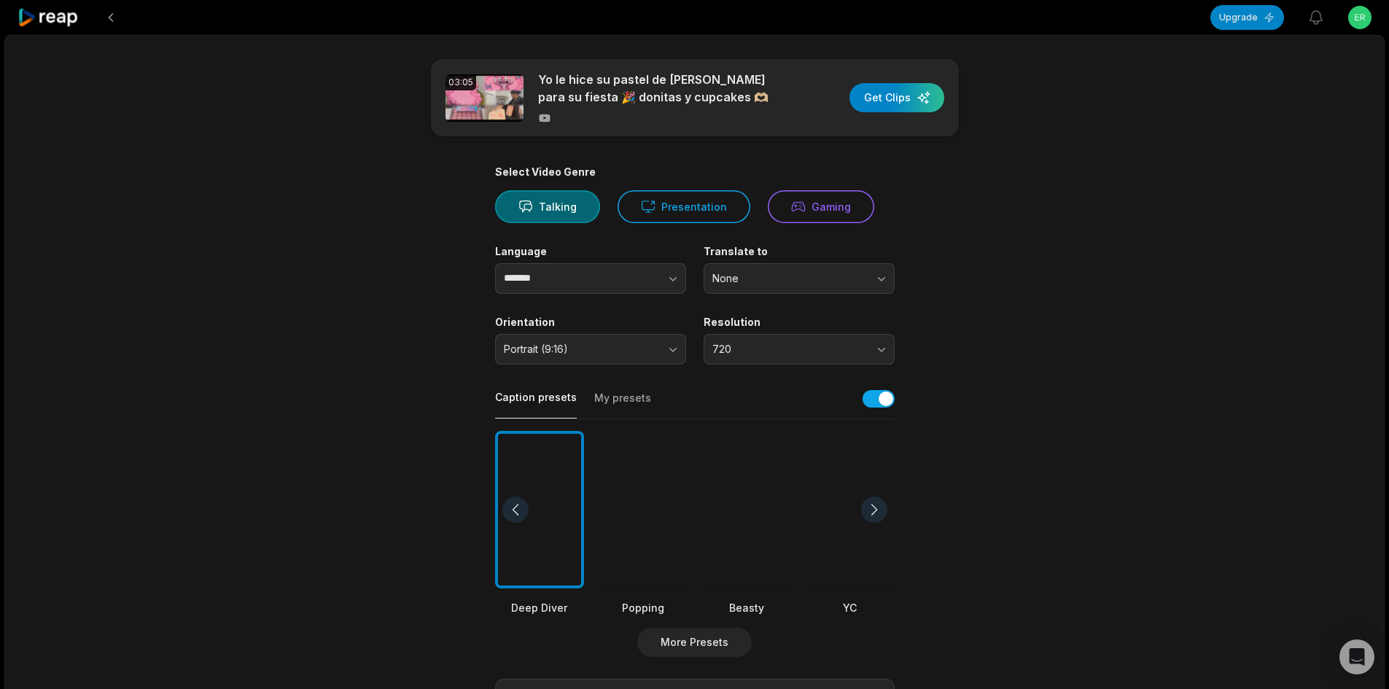
click at [866, 496] on div at bounding box center [849, 510] width 89 height 158
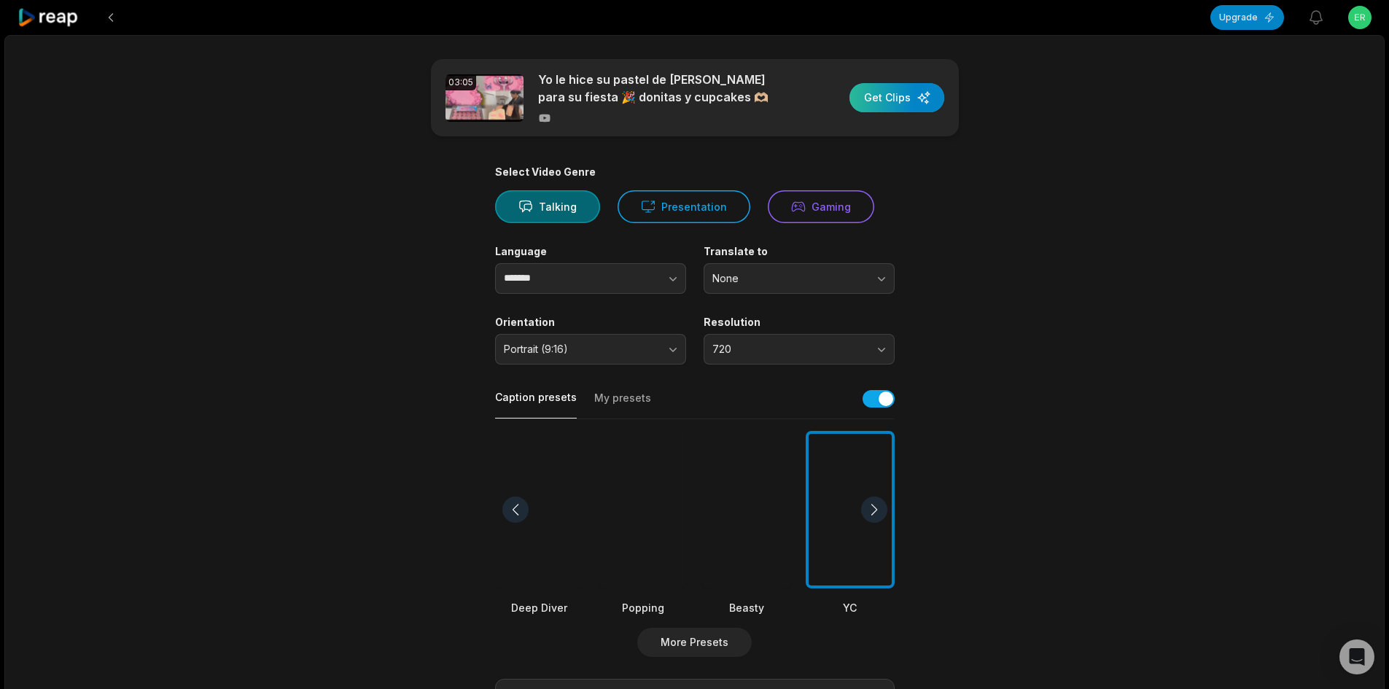
click at [919, 105] on div "button" at bounding box center [896, 97] width 95 height 29
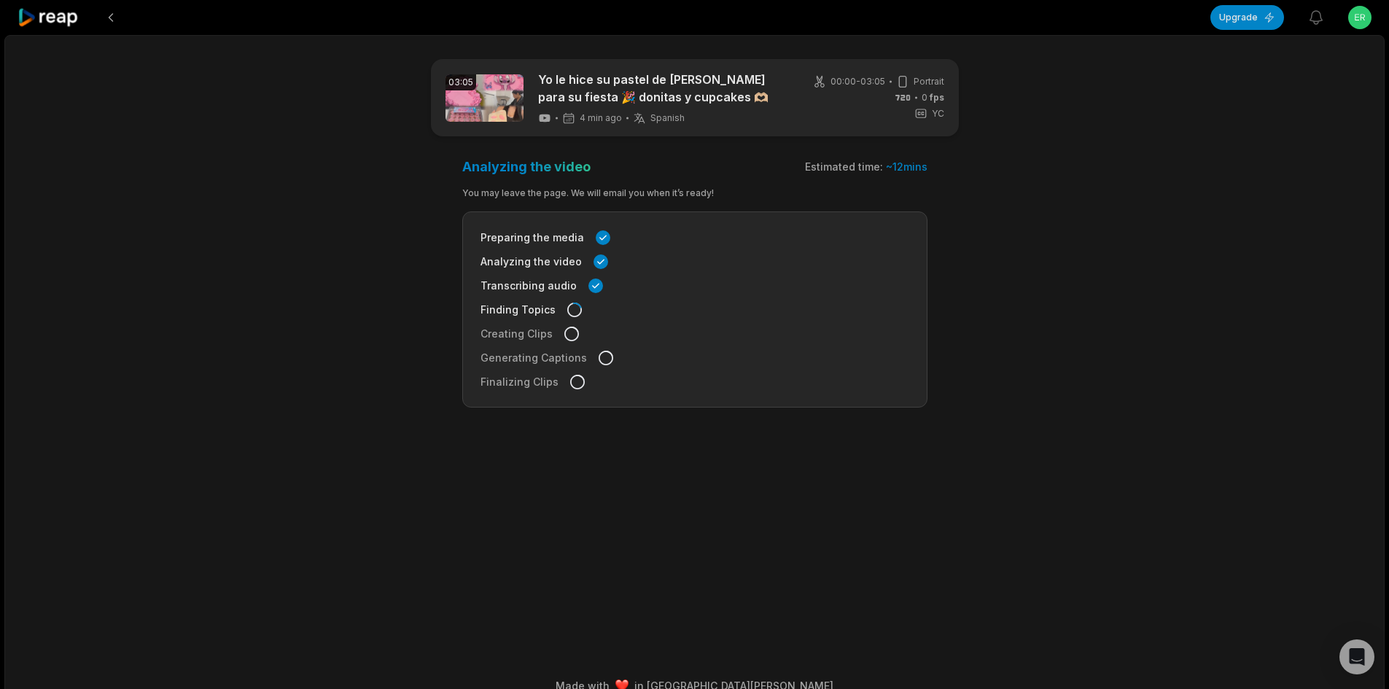
click at [39, 20] on icon at bounding box center [48, 18] width 62 height 20
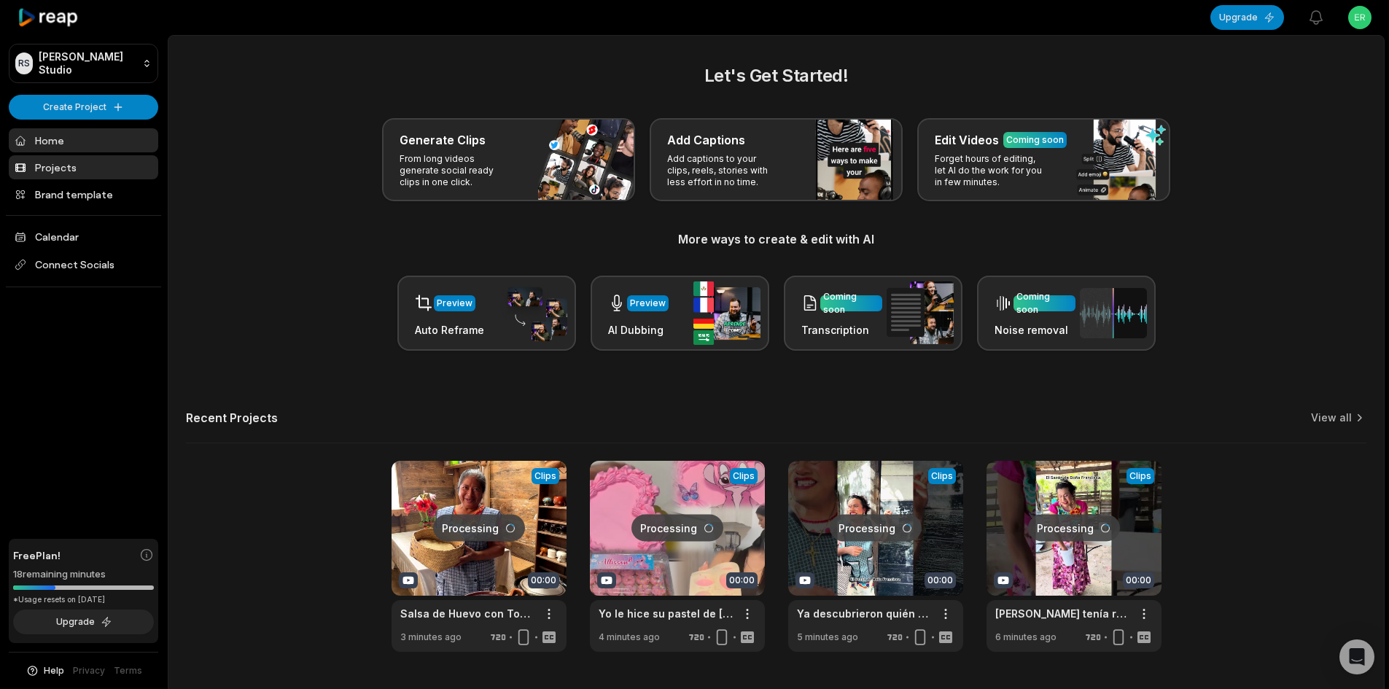
click at [106, 169] on link "Projects" at bounding box center [83, 167] width 149 height 24
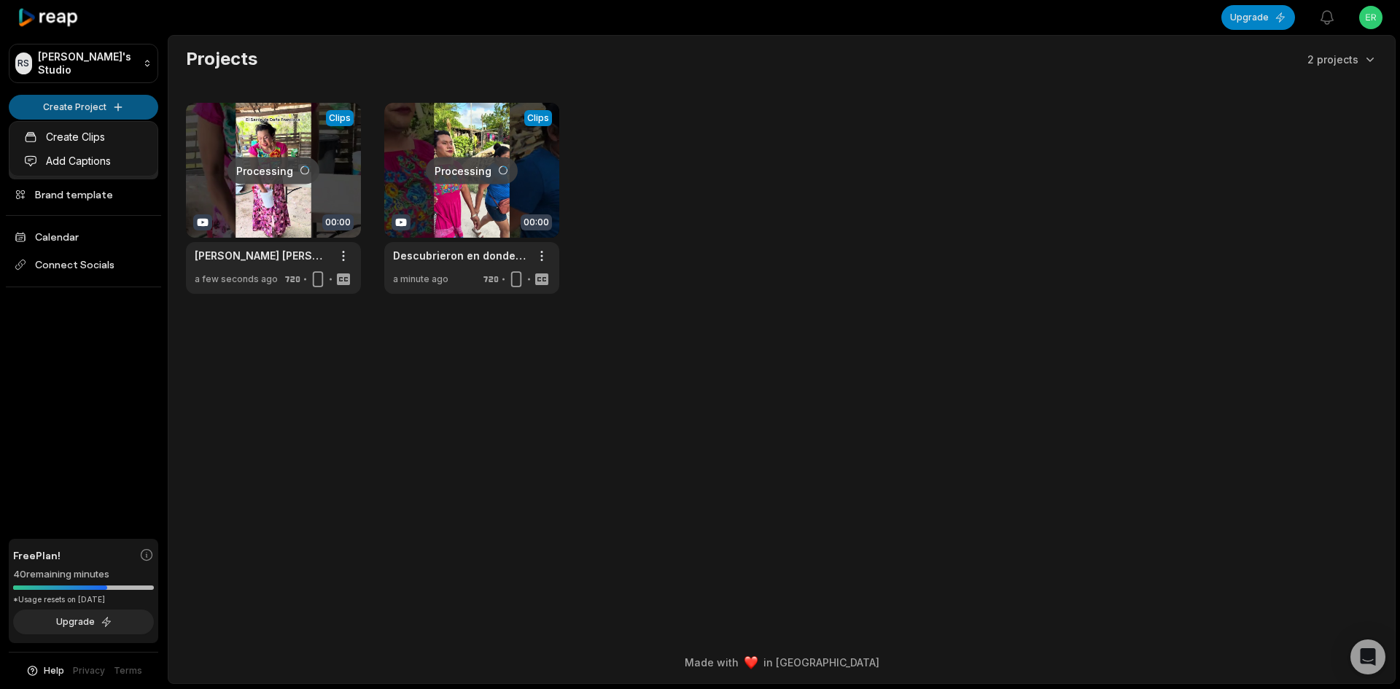
click at [88, 109] on html "RS Raja's Studio Create Project Home Projects Brand template Calendar Connect S…" at bounding box center [700, 344] width 1400 height 689
click at [82, 138] on link "Create Clips" at bounding box center [83, 137] width 142 height 24
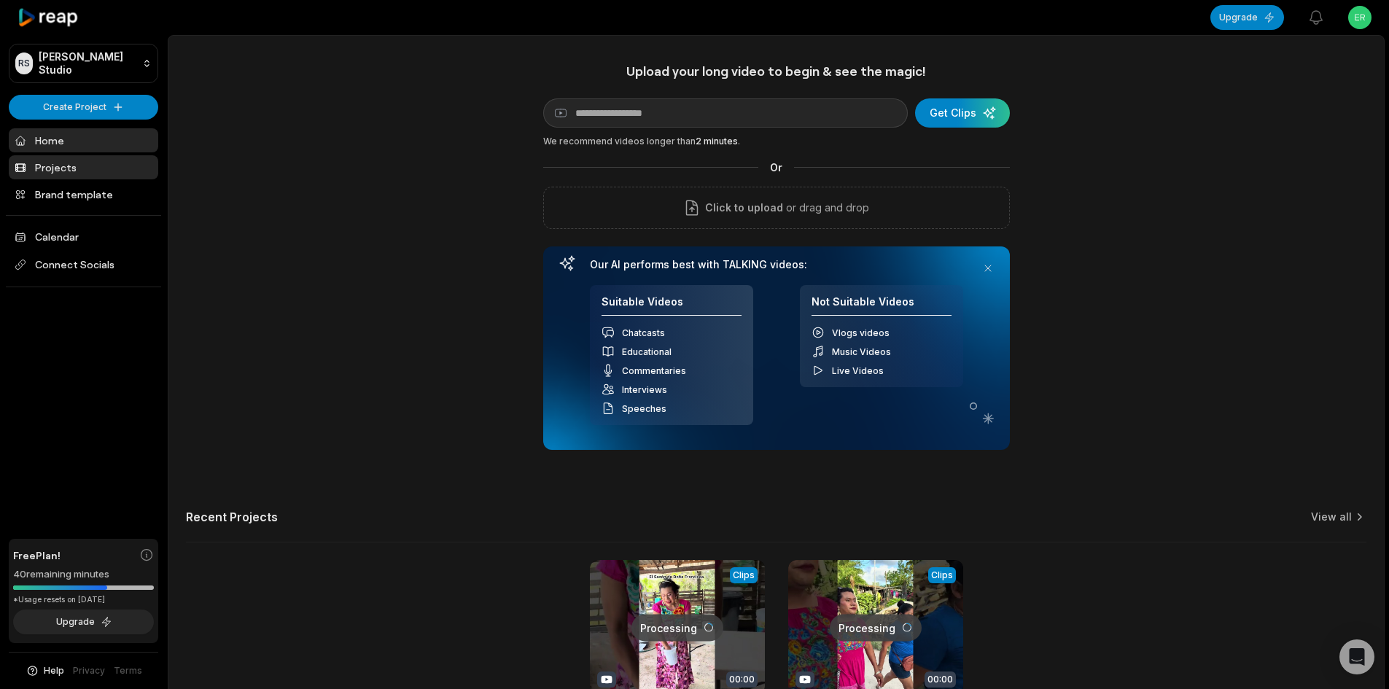
click at [93, 177] on link "Projects" at bounding box center [83, 167] width 149 height 24
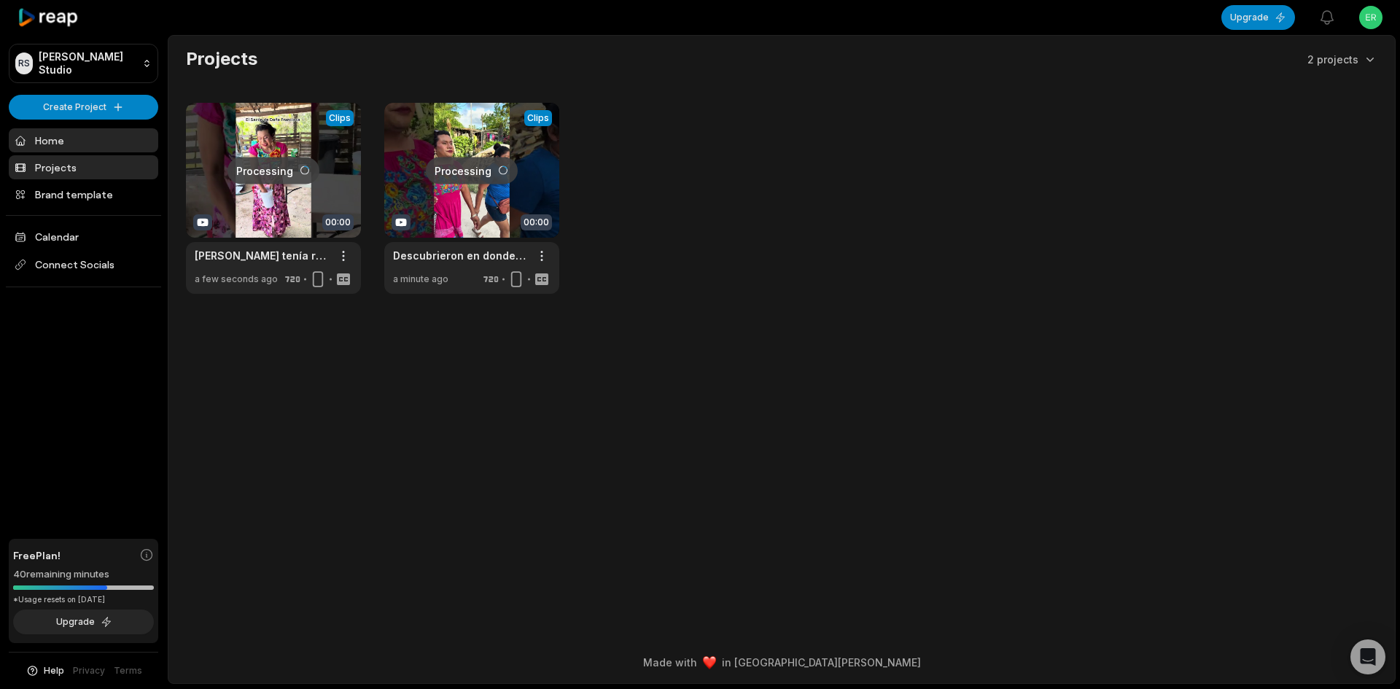
click at [106, 133] on link "Home" at bounding box center [83, 140] width 149 height 24
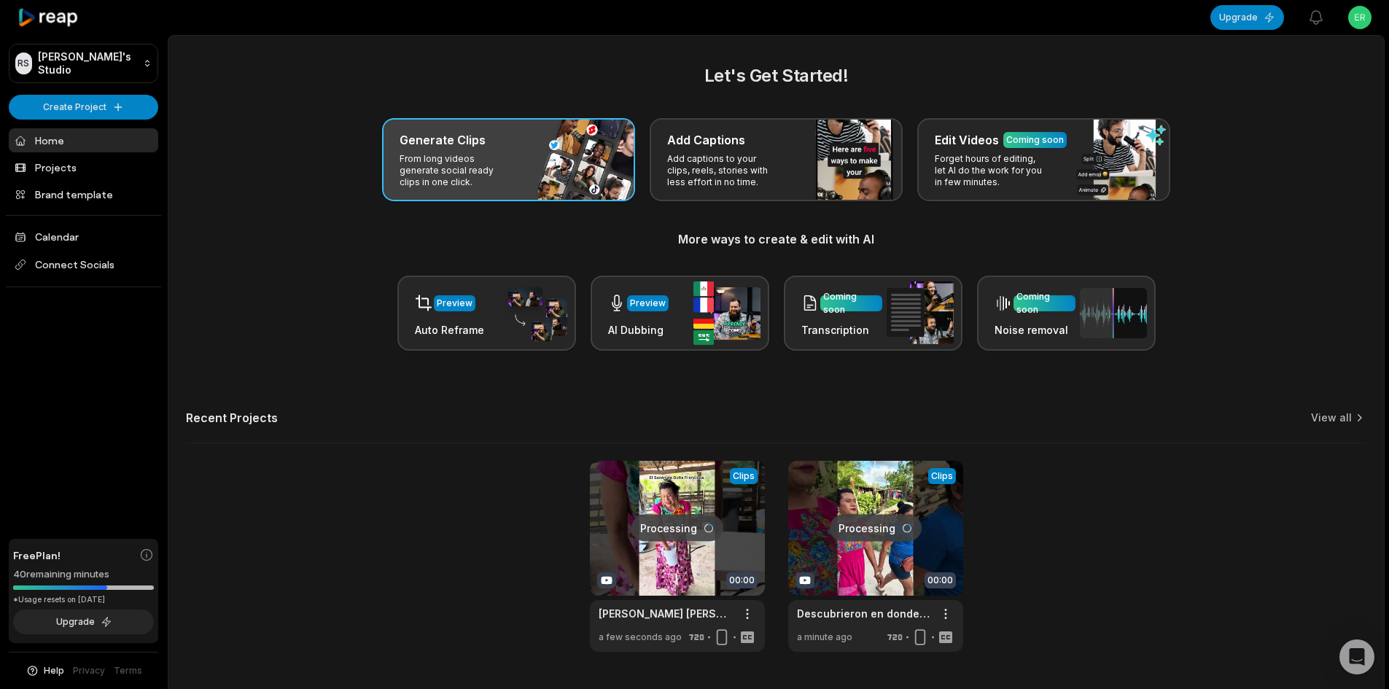
click at [496, 168] on p "From long videos generate social ready clips in one click." at bounding box center [455, 170] width 113 height 35
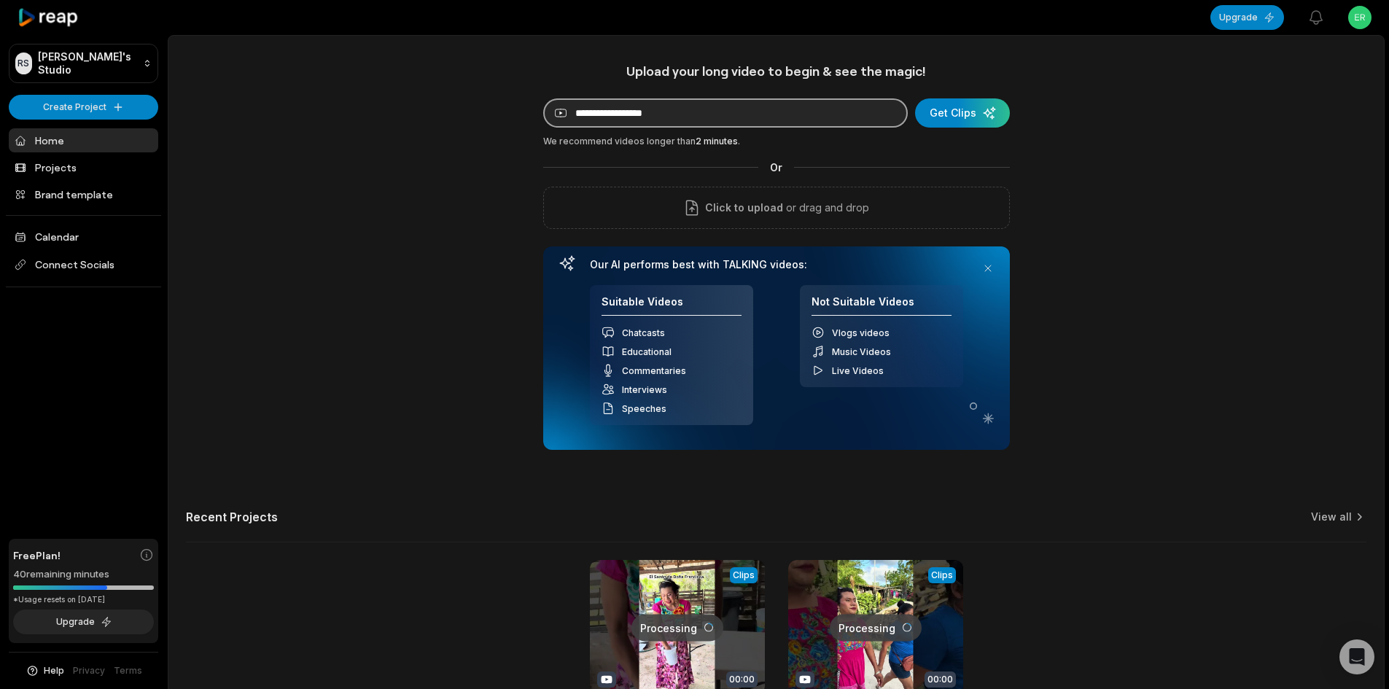
click at [649, 101] on input at bounding box center [725, 112] width 364 height 29
paste input "**********"
type input "**********"
click at [961, 112] on div "submit" at bounding box center [962, 112] width 95 height 29
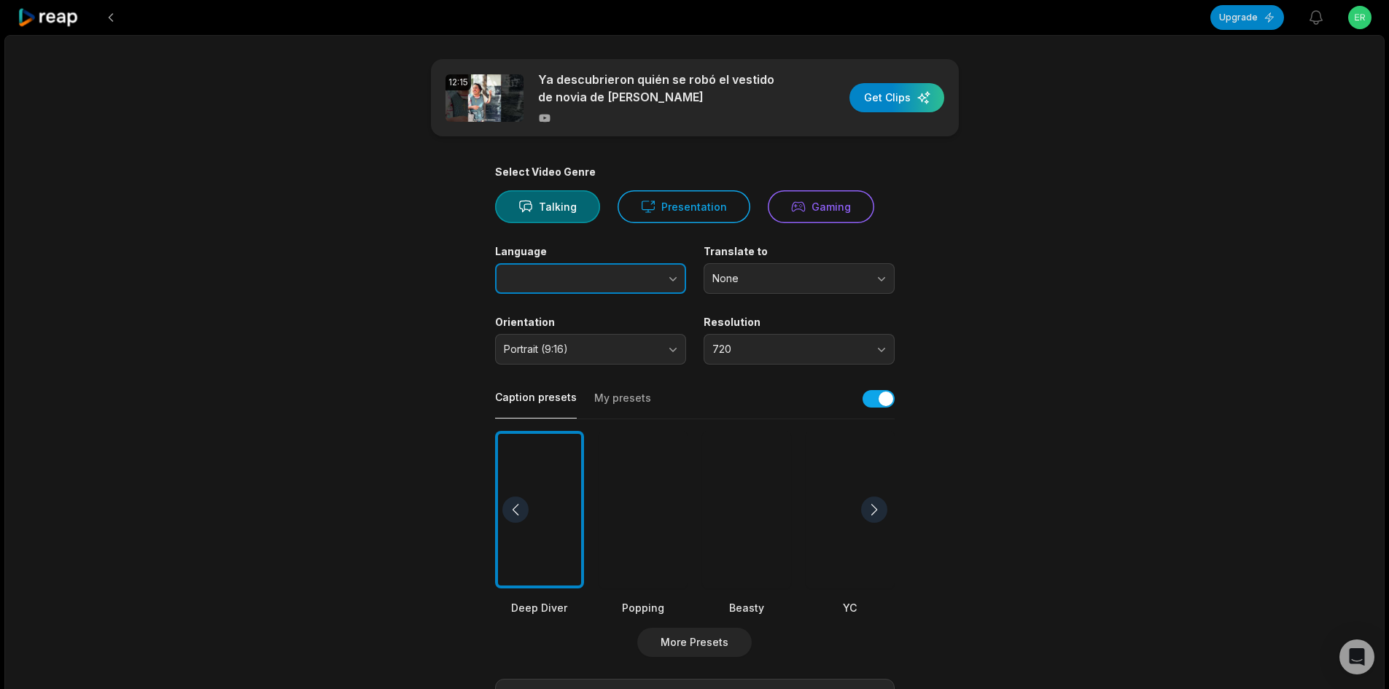
click at [638, 286] on button "button" at bounding box center [643, 278] width 83 height 31
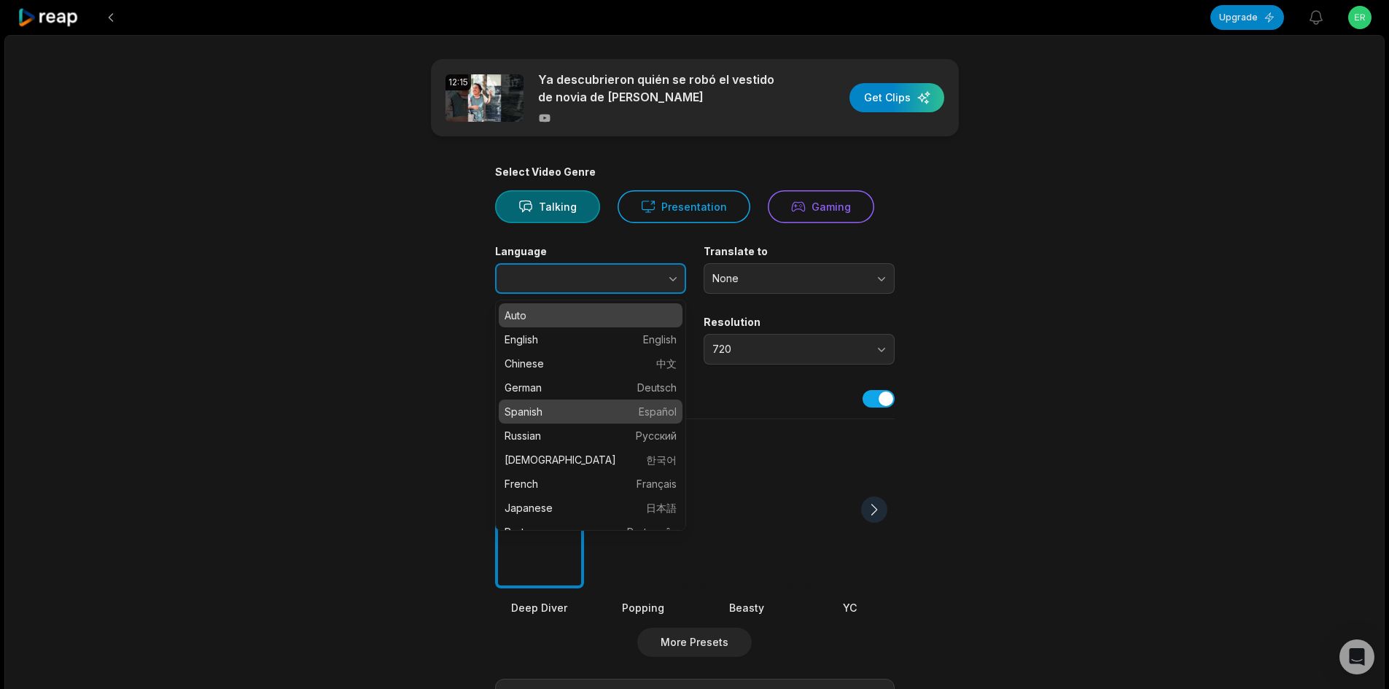
type input "*******"
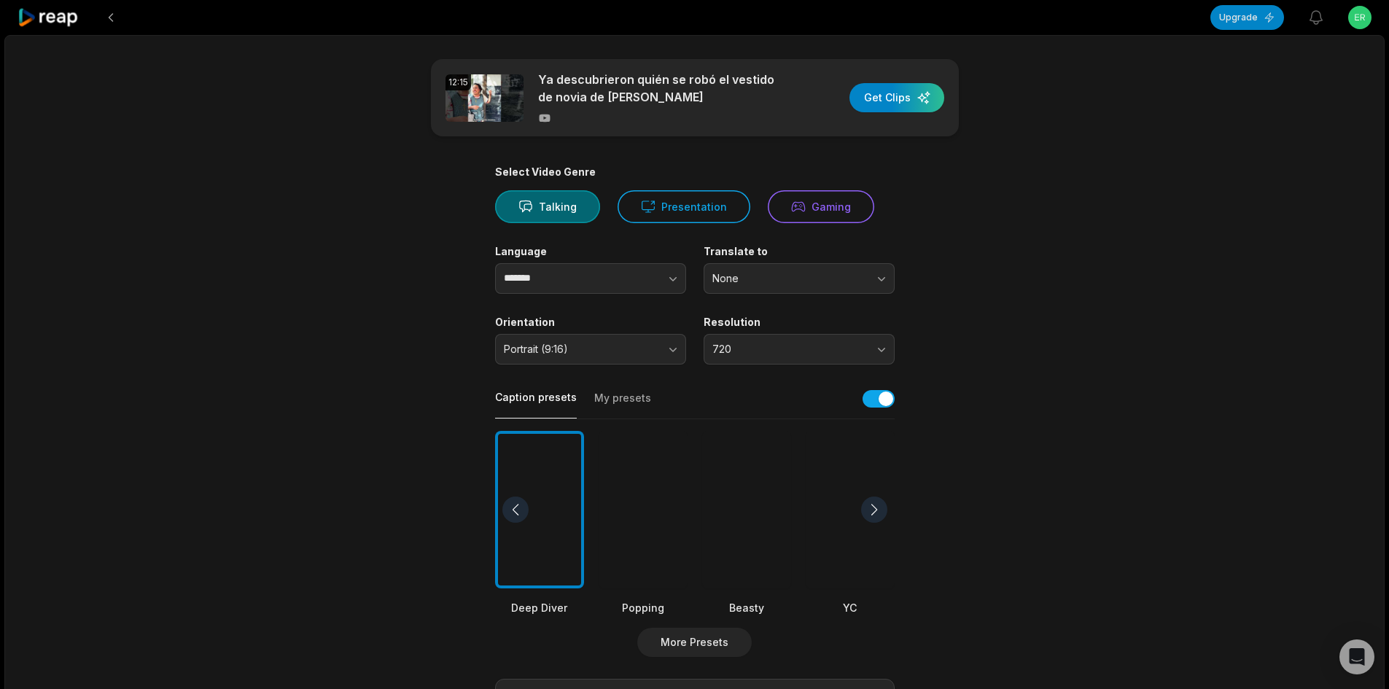
click at [819, 458] on div at bounding box center [849, 510] width 89 height 158
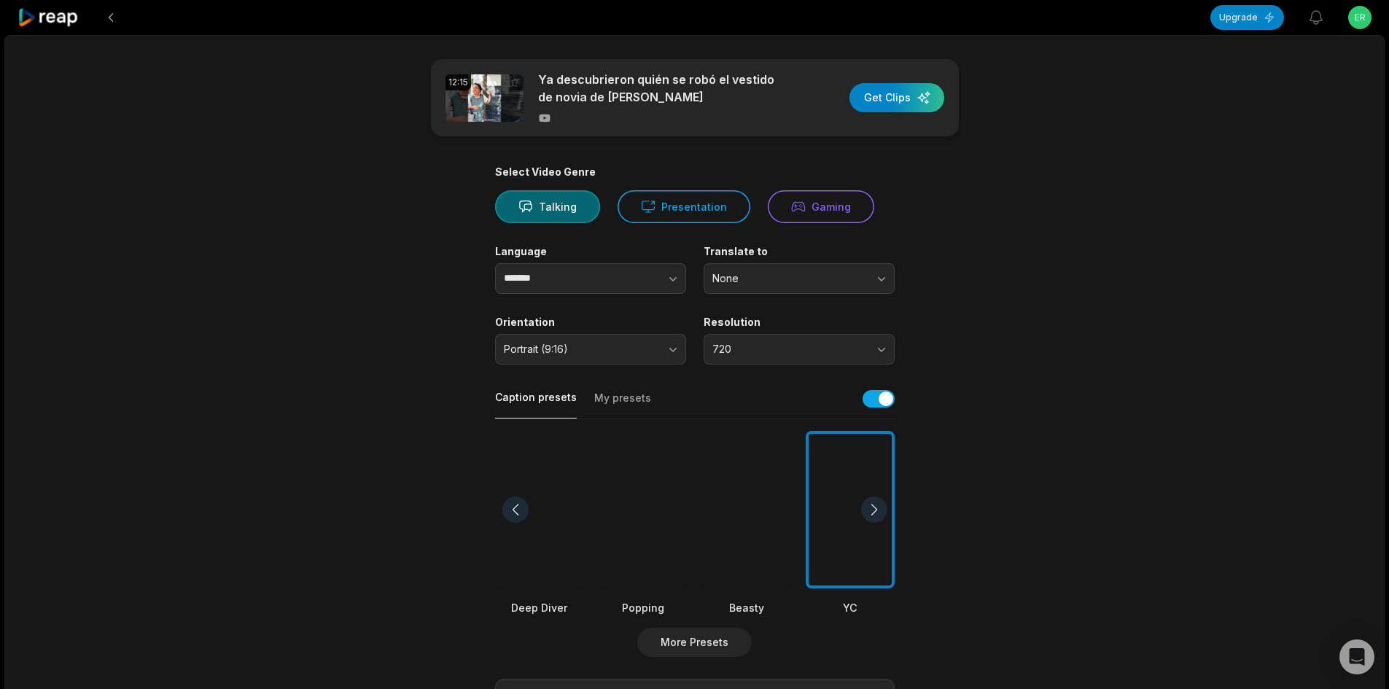
click at [749, 477] on div at bounding box center [746, 510] width 89 height 158
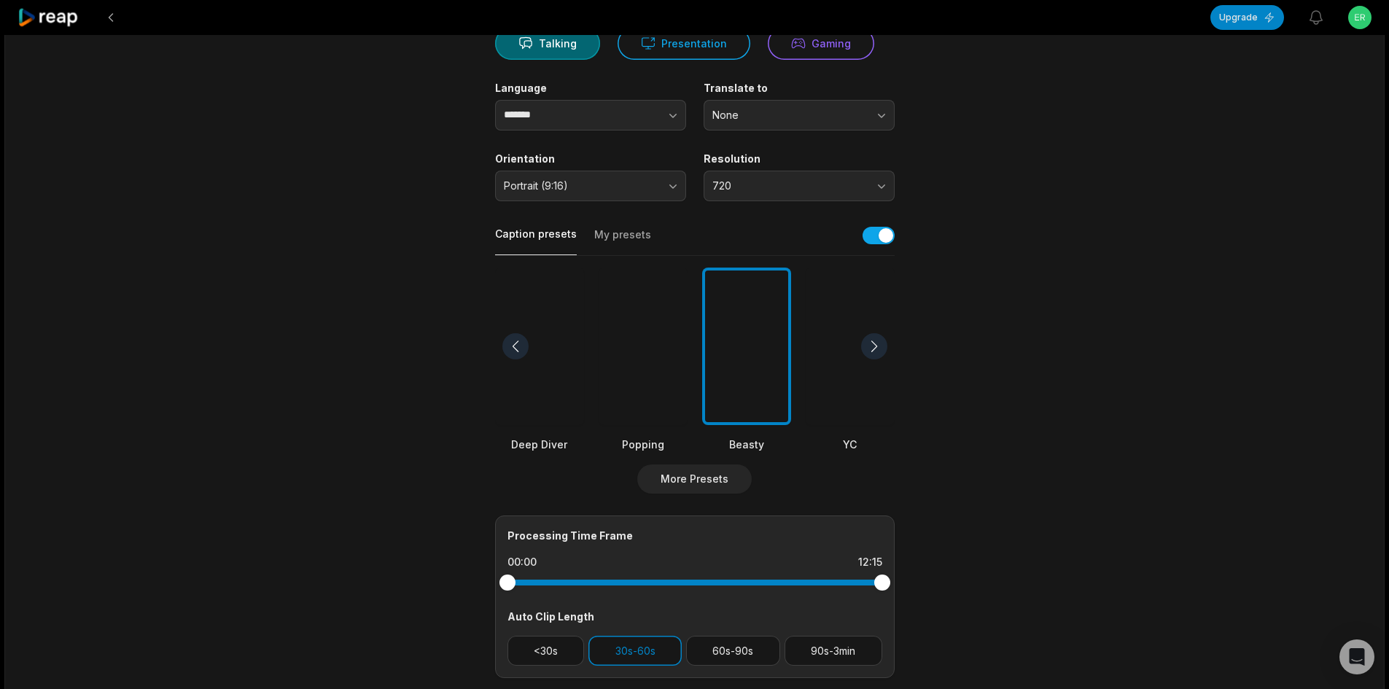
scroll to position [219, 0]
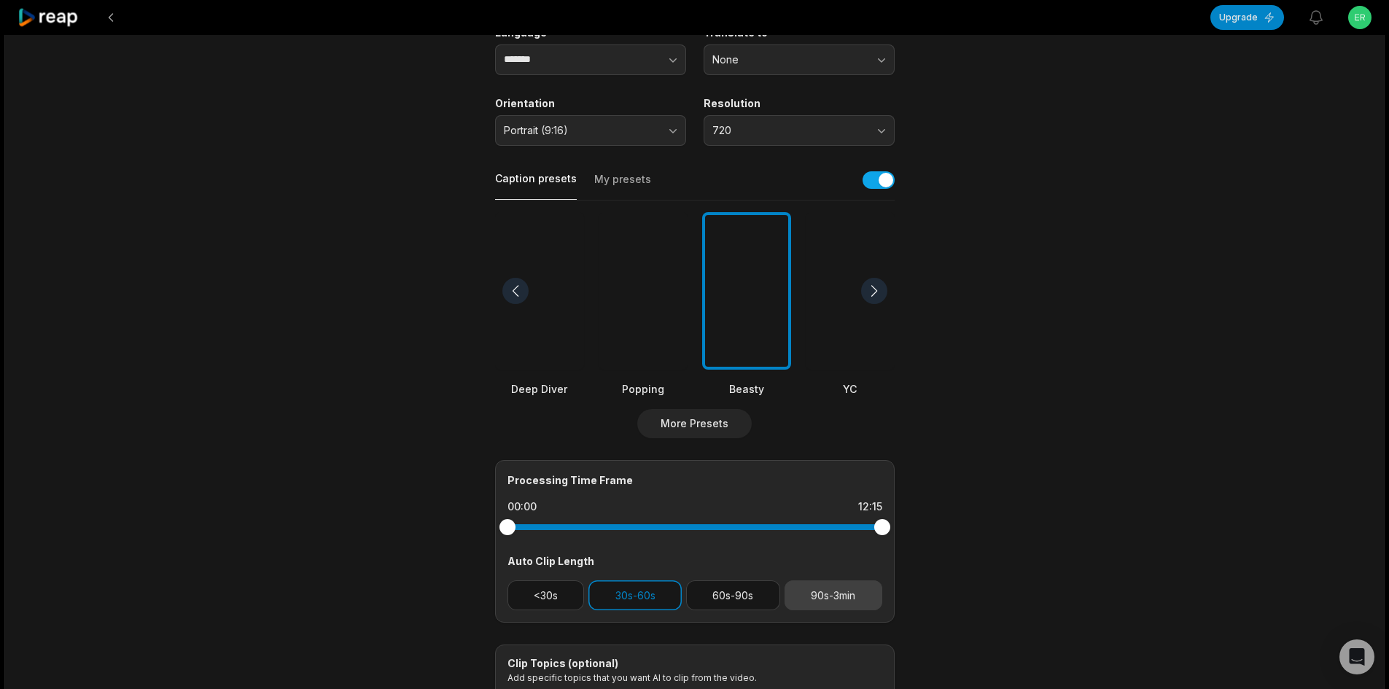
click at [832, 589] on button "90s-3min" at bounding box center [833, 595] width 98 height 30
click at [679, 589] on button "30s-60s" at bounding box center [634, 595] width 93 height 30
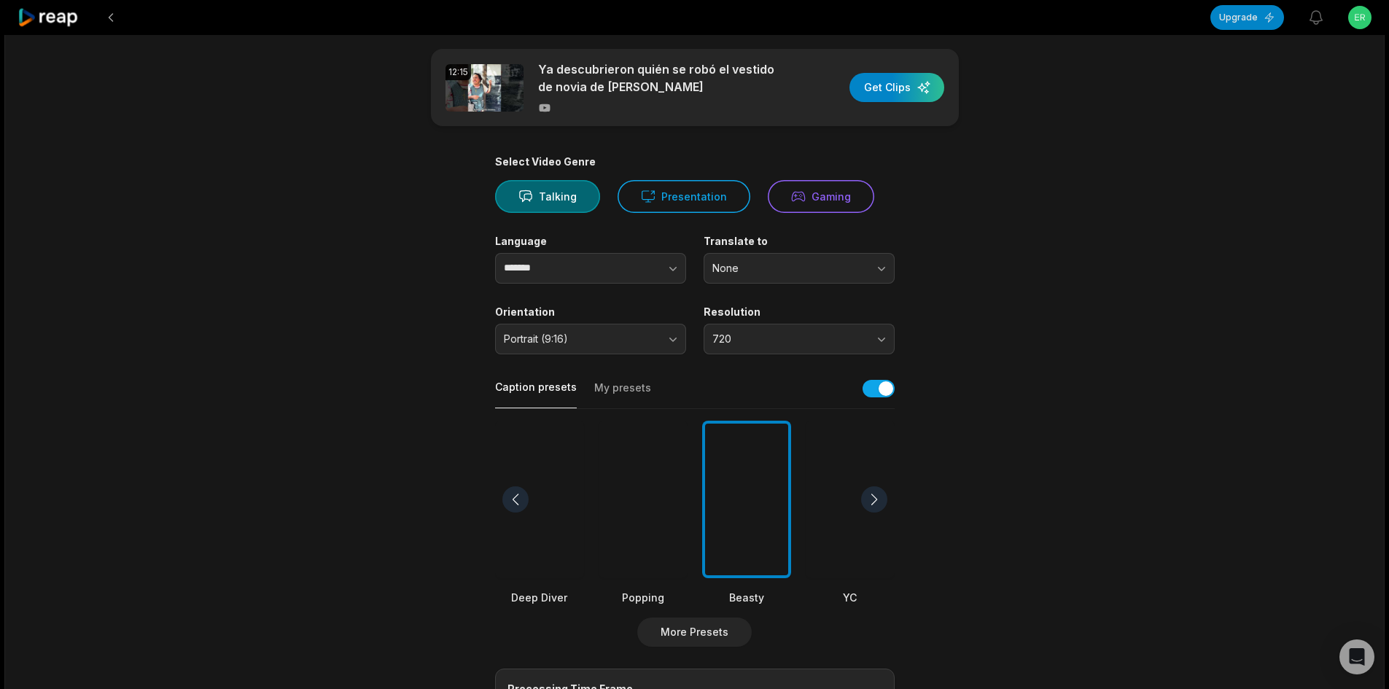
scroll to position [0, 0]
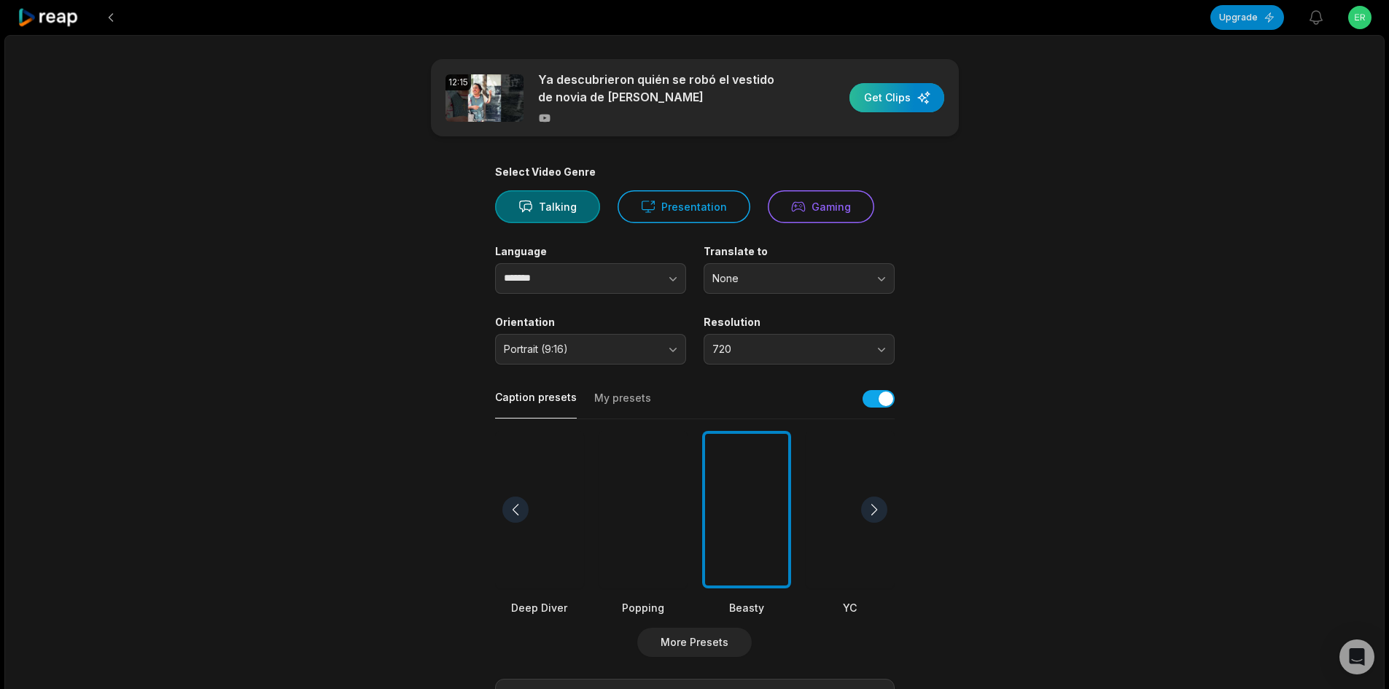
click at [919, 94] on div "button" at bounding box center [896, 97] width 95 height 29
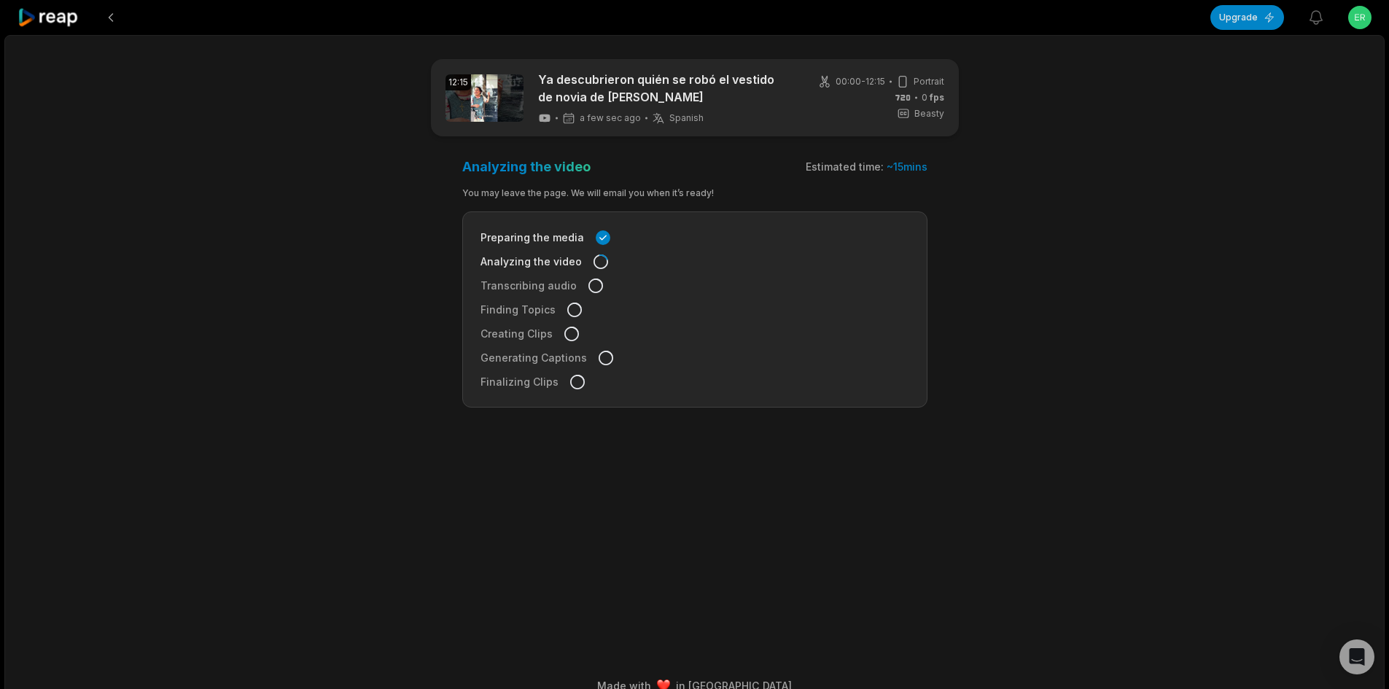
click at [67, 16] on icon at bounding box center [48, 18] width 62 height 20
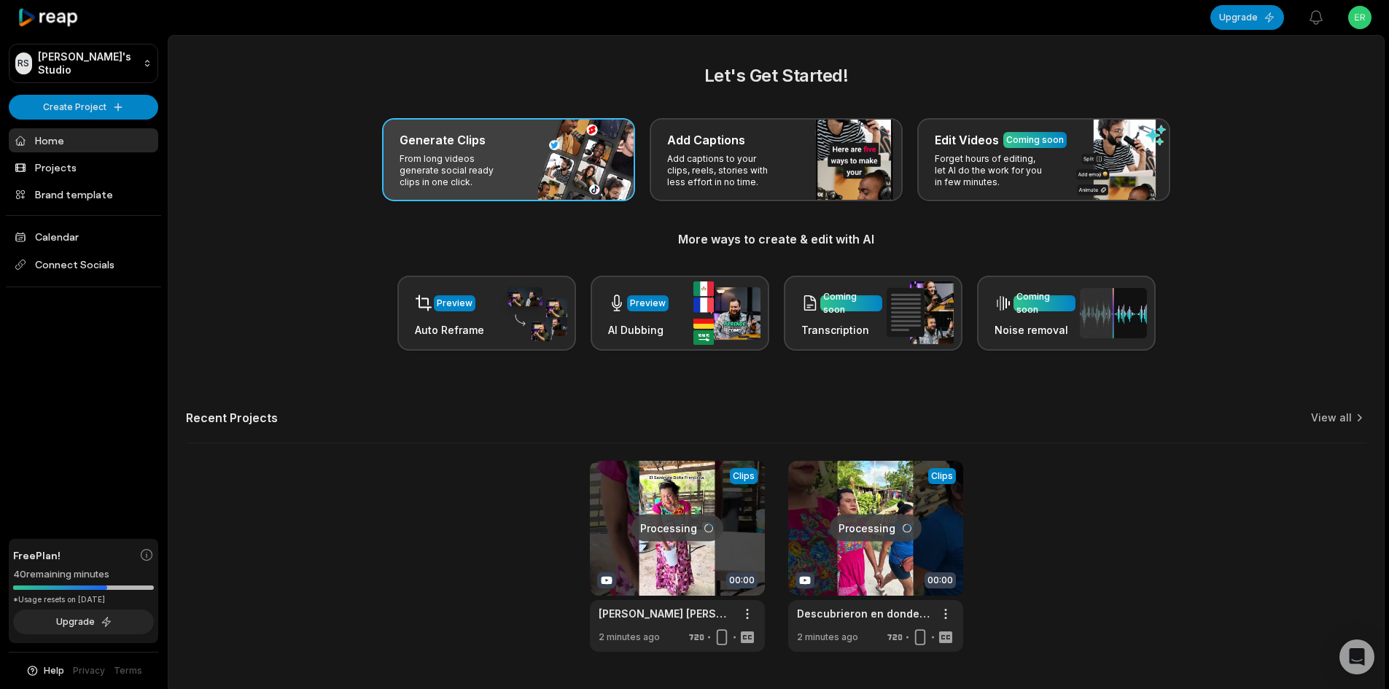
click at [445, 131] on h3 "Generate Clips" at bounding box center [442, 139] width 86 height 17
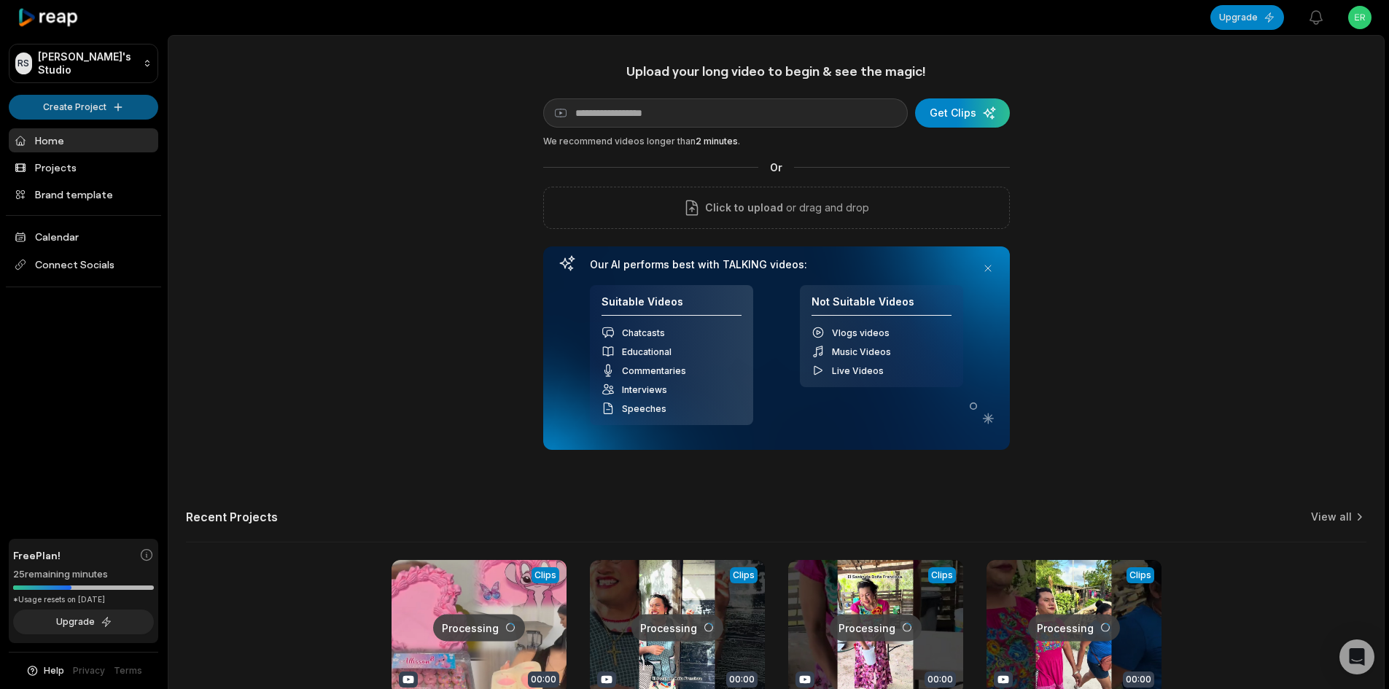
click at [79, 110] on html "RS Raja's Studio Create Project Home Projects Brand template Calendar Connect S…" at bounding box center [694, 344] width 1389 height 689
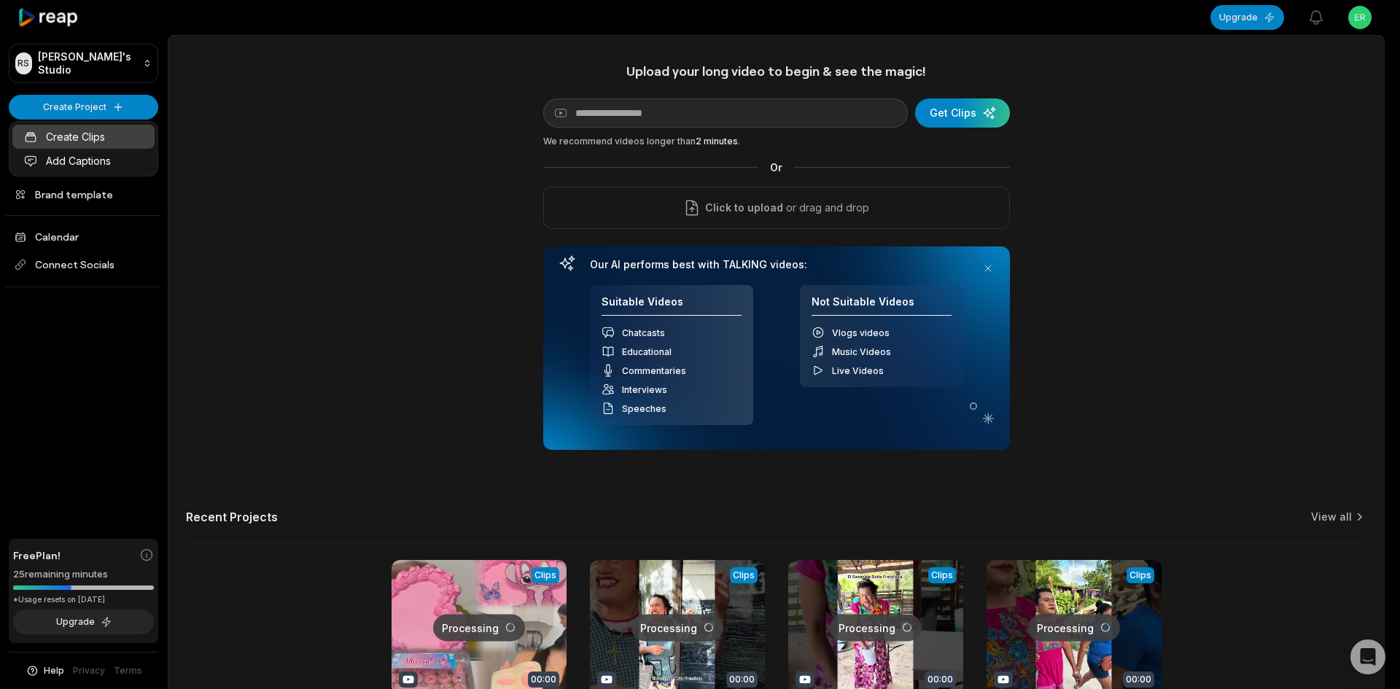
click at [97, 138] on link "Create Clips" at bounding box center [83, 137] width 142 height 24
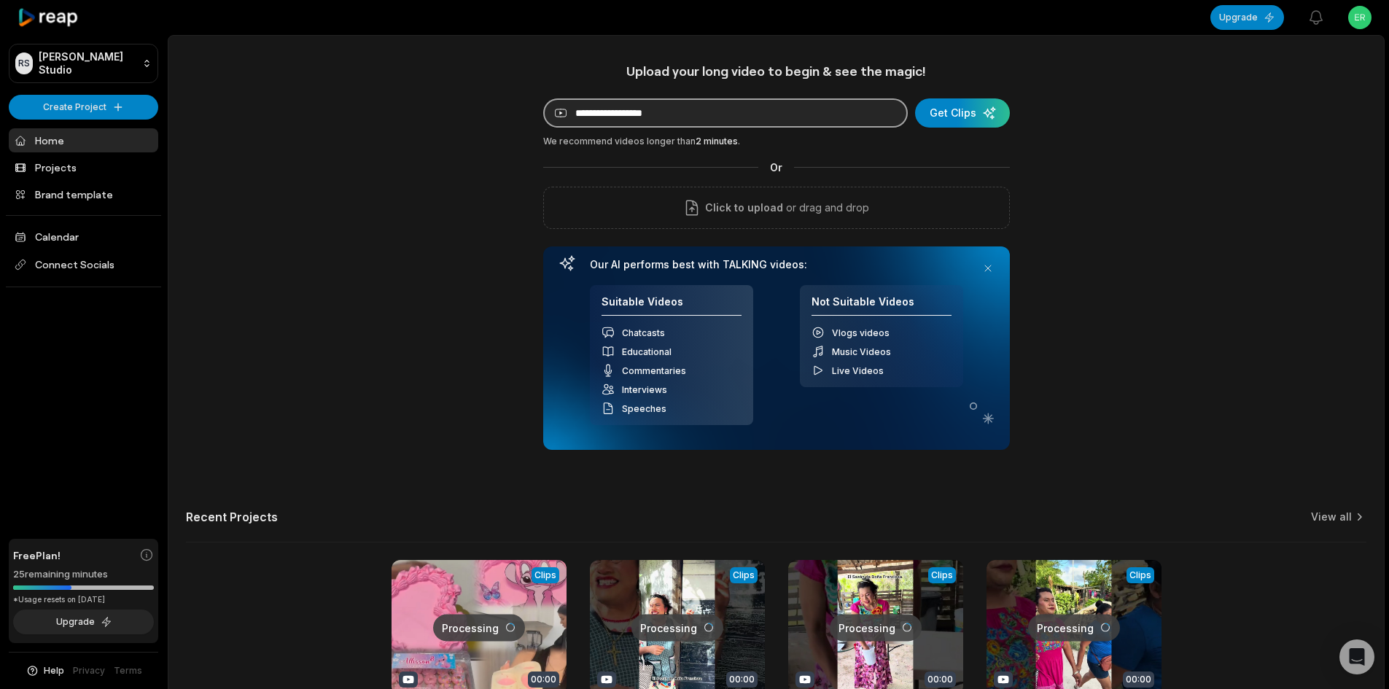
click at [620, 103] on input at bounding box center [725, 112] width 364 height 29
paste input "**********"
type input "**********"
click at [967, 114] on div "submit" at bounding box center [962, 112] width 95 height 29
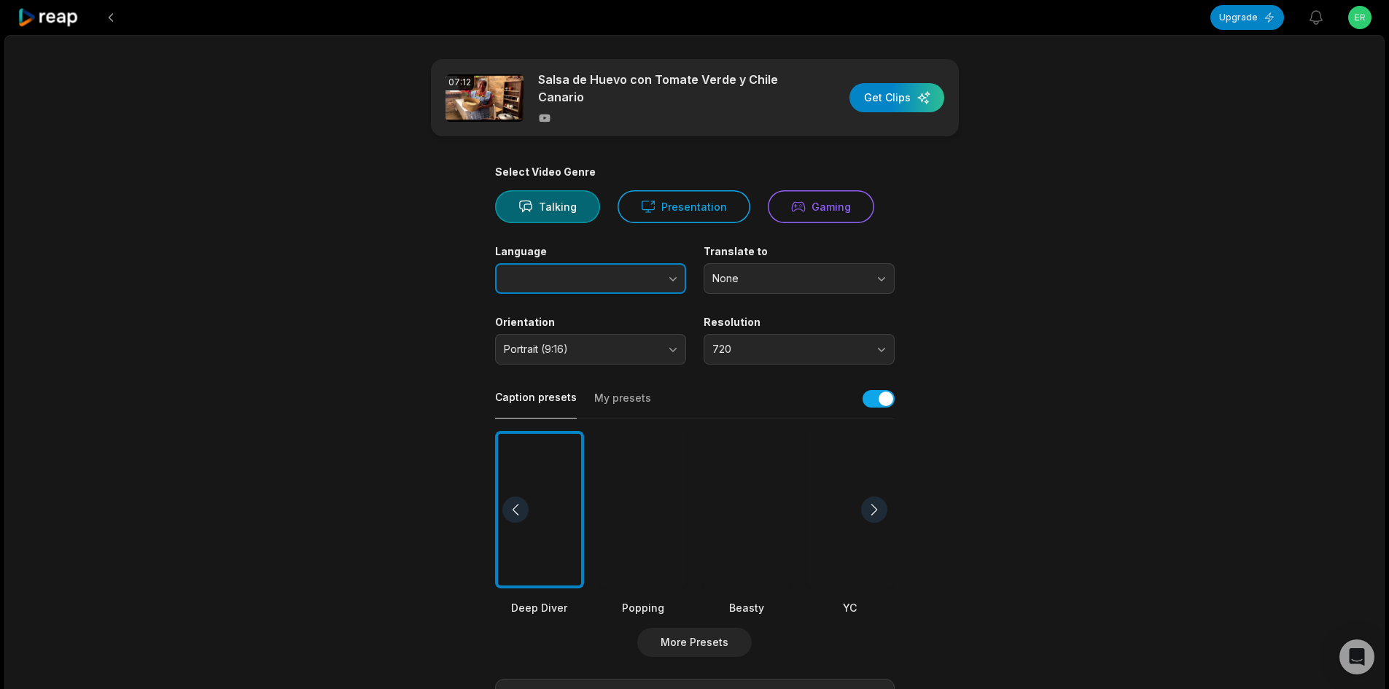
click at [647, 281] on button "button" at bounding box center [643, 278] width 83 height 31
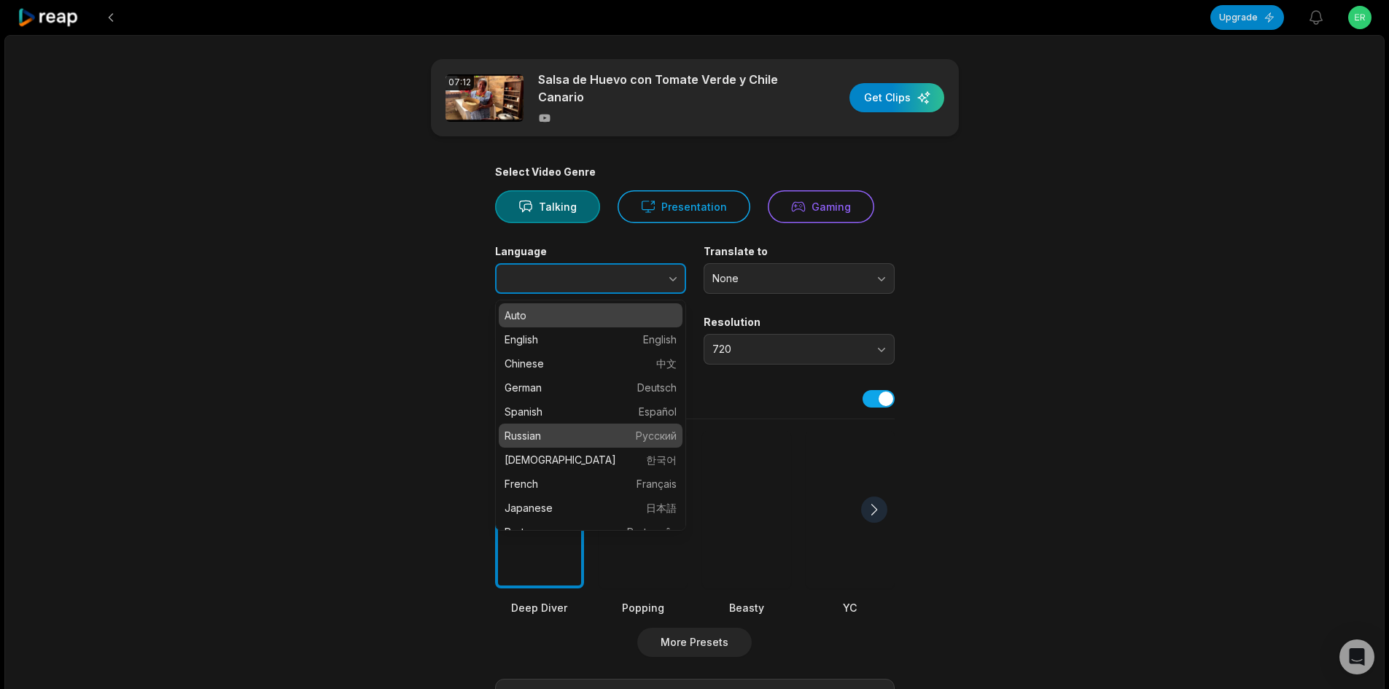
type input "*******"
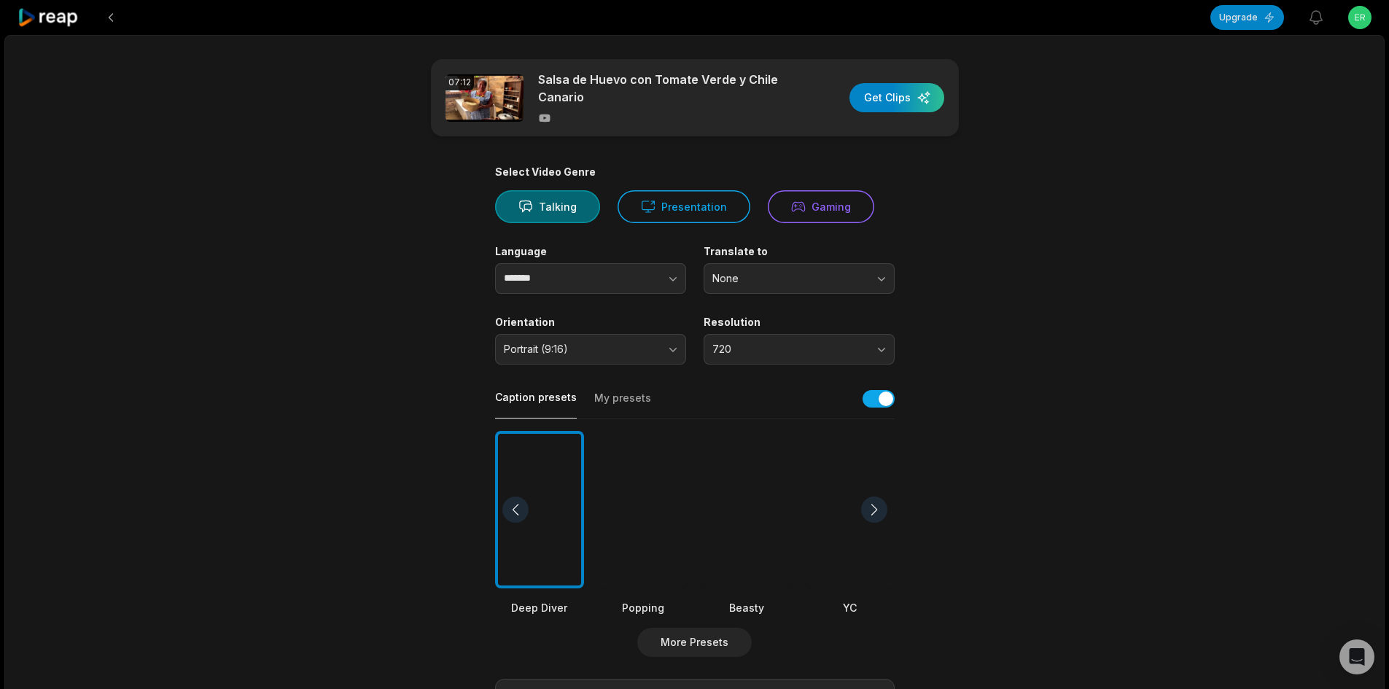
click at [851, 499] on div at bounding box center [849, 510] width 89 height 158
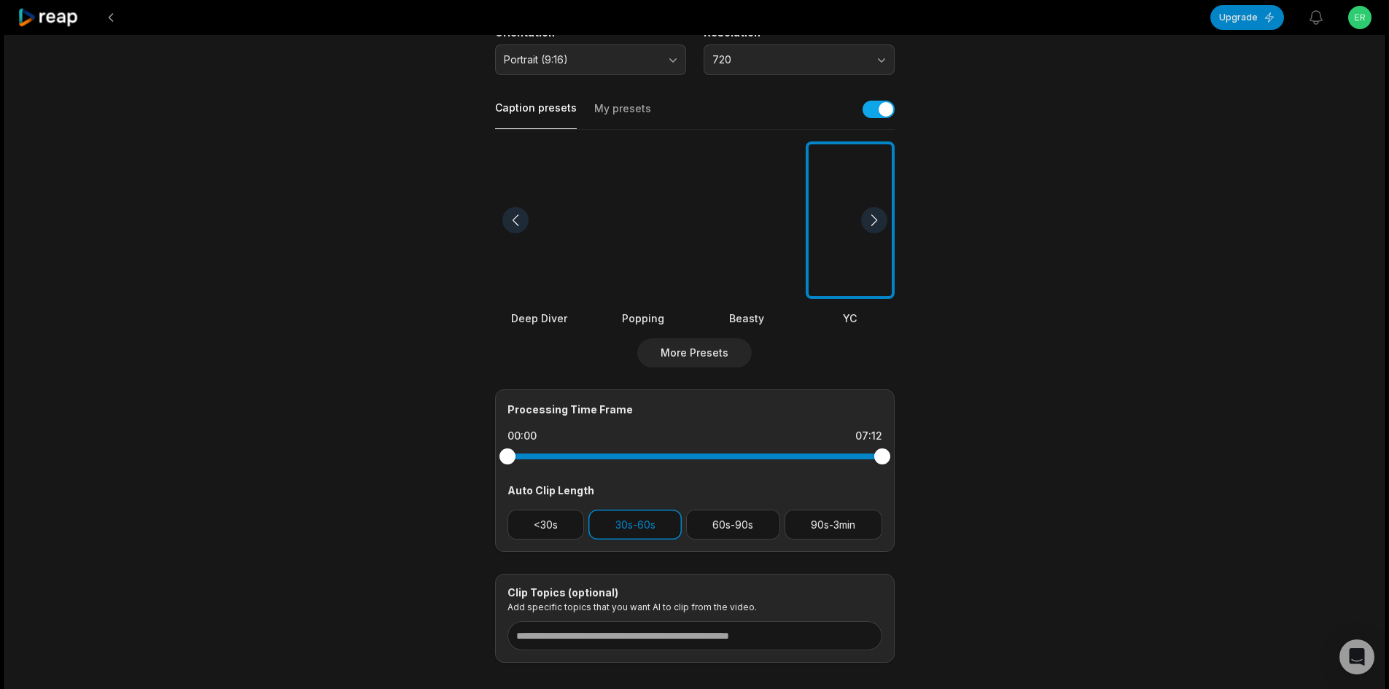
scroll to position [292, 0]
click at [846, 522] on button "90s-3min" at bounding box center [833, 522] width 98 height 30
click at [671, 520] on button "30s-60s" at bounding box center [634, 522] width 93 height 30
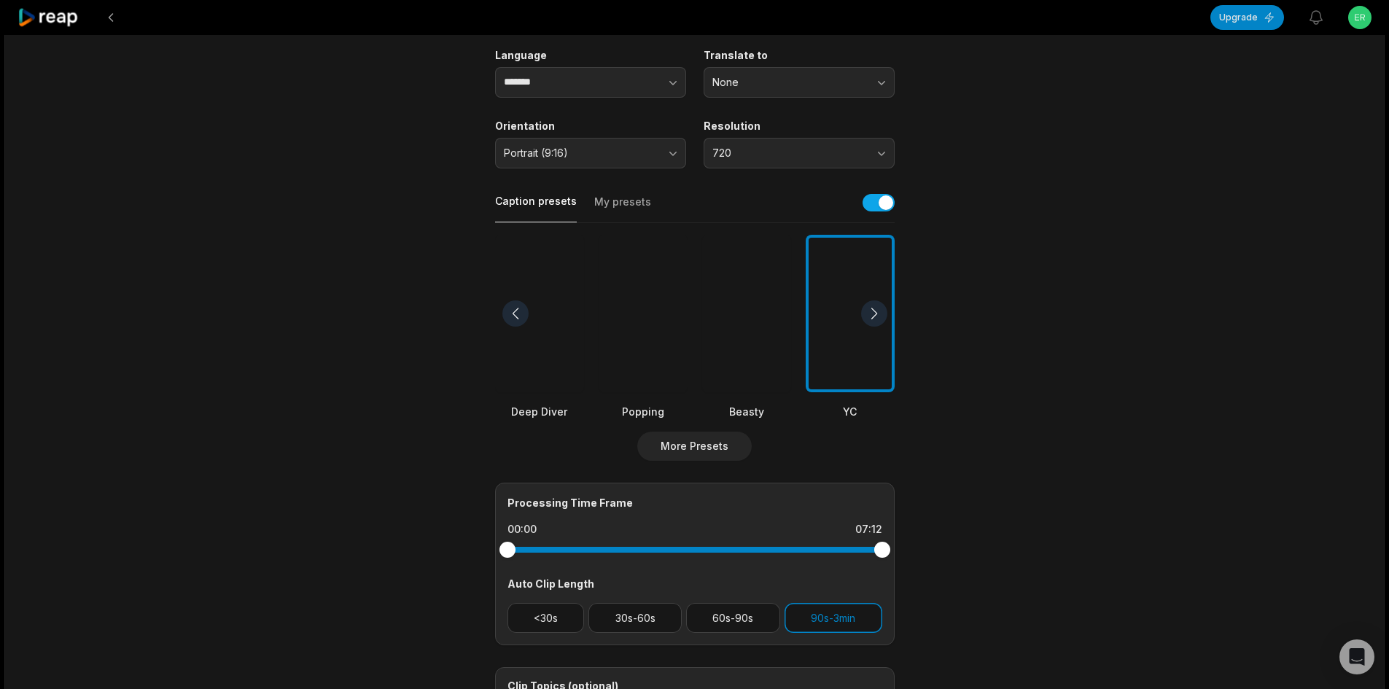
scroll to position [0, 0]
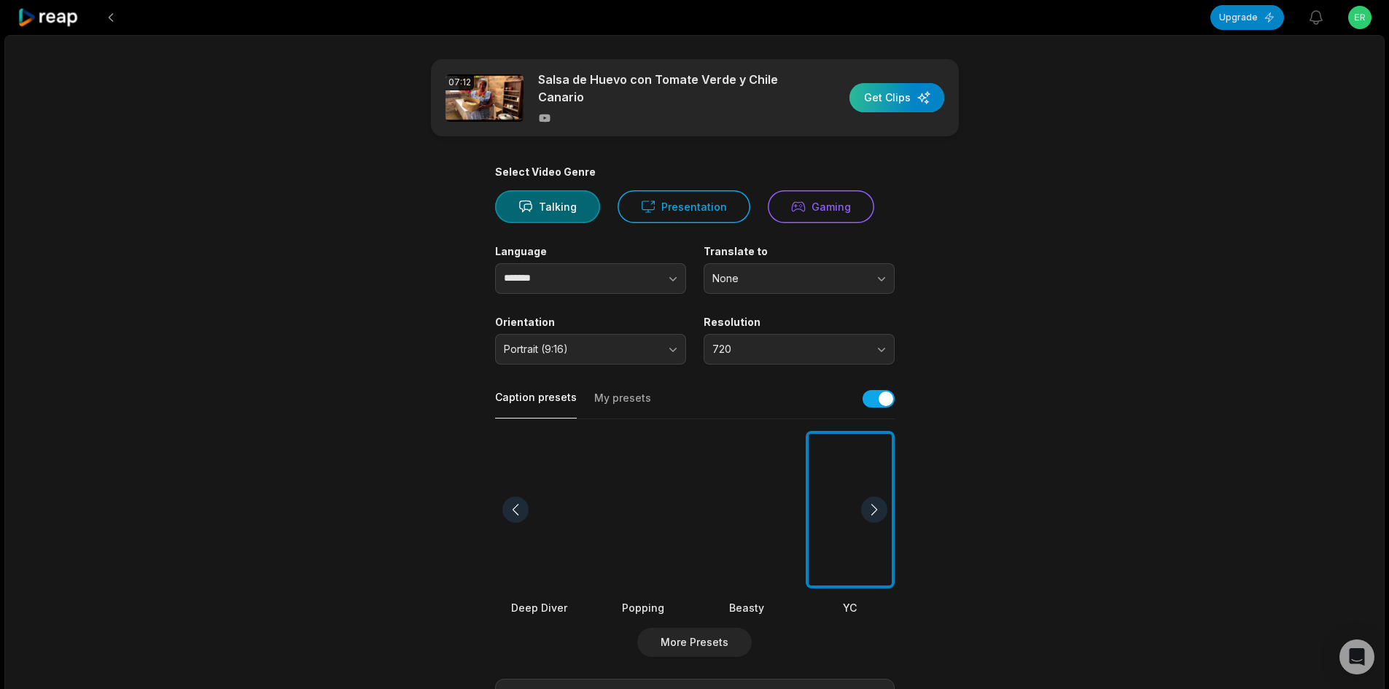
click at [914, 106] on div "button" at bounding box center [896, 97] width 95 height 29
